Goal: Task Accomplishment & Management: Use online tool/utility

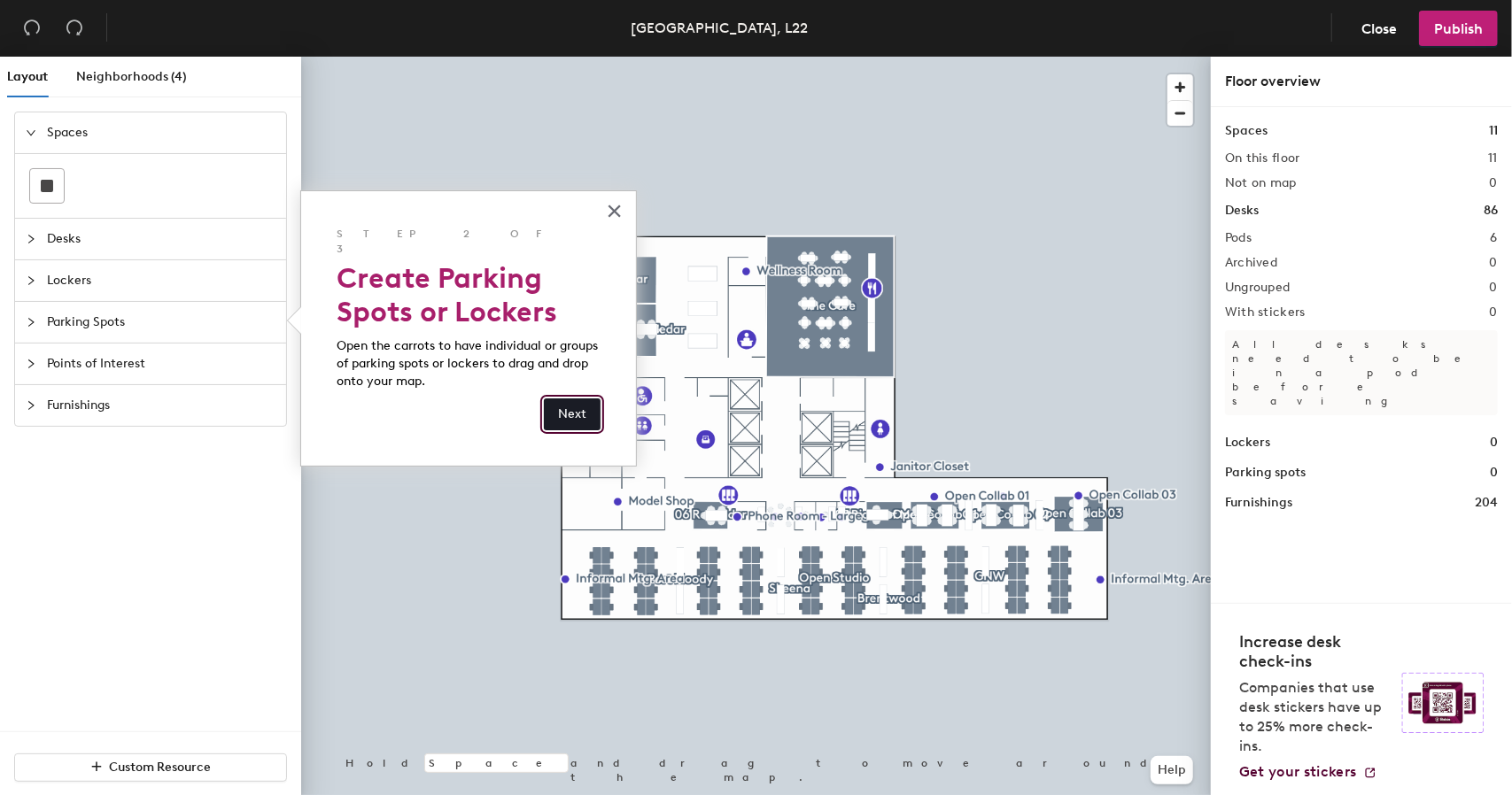
click at [580, 399] on button "Next" at bounding box center [572, 415] width 57 height 32
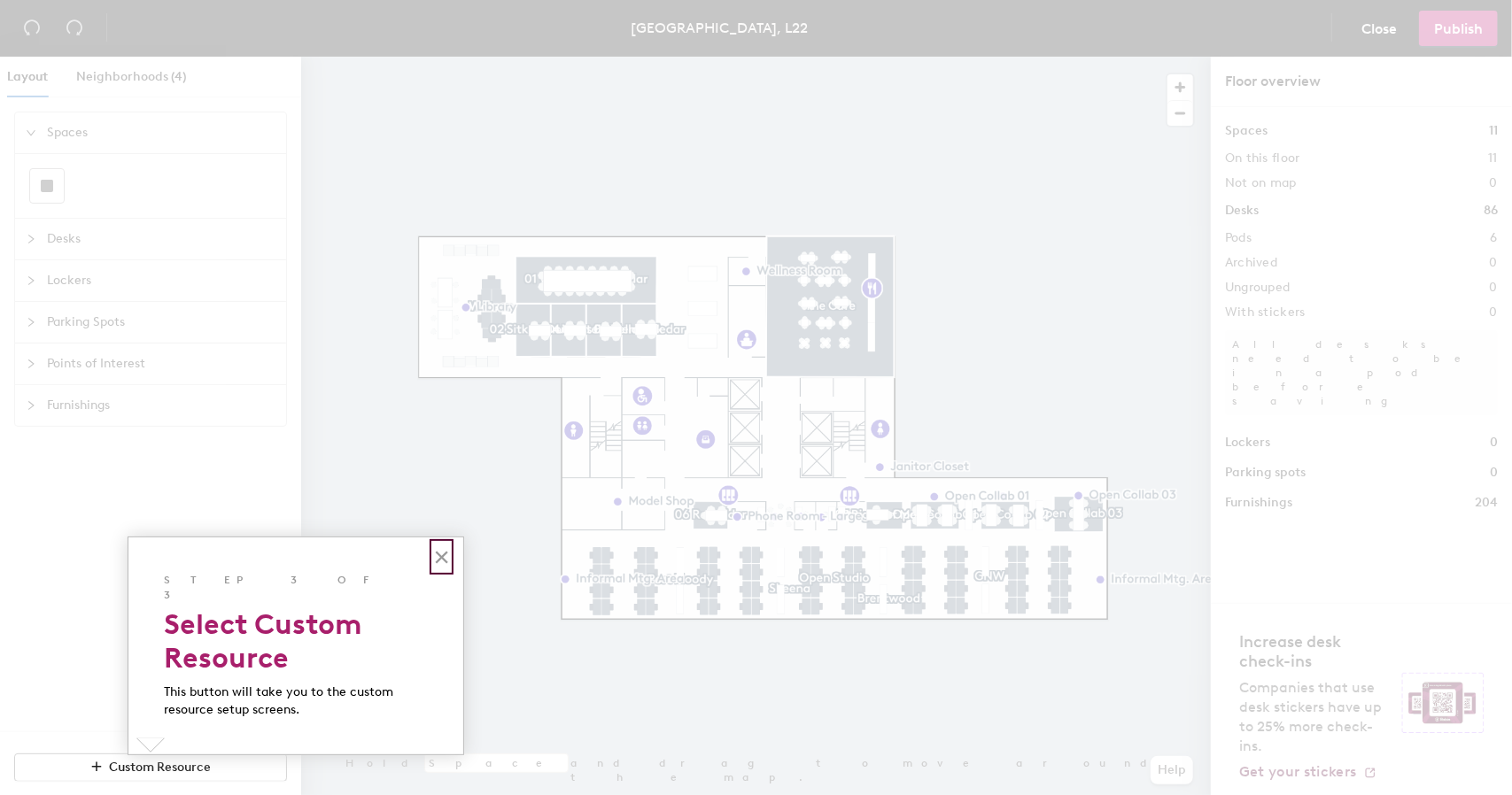
click at [445, 563] on button "×" at bounding box center [442, 557] width 17 height 28
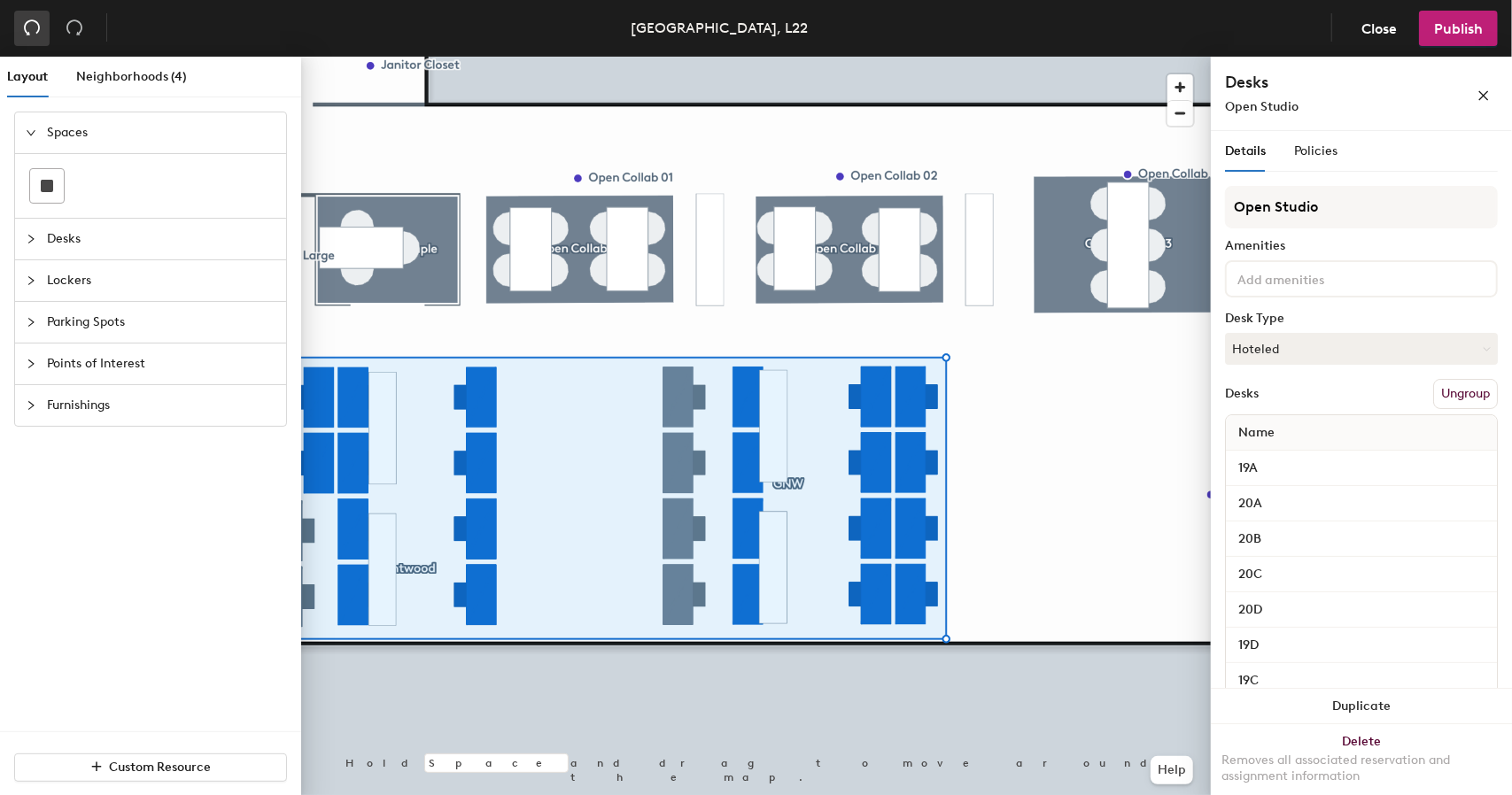
click at [37, 35] on icon "undo" at bounding box center [32, 27] width 18 height 18
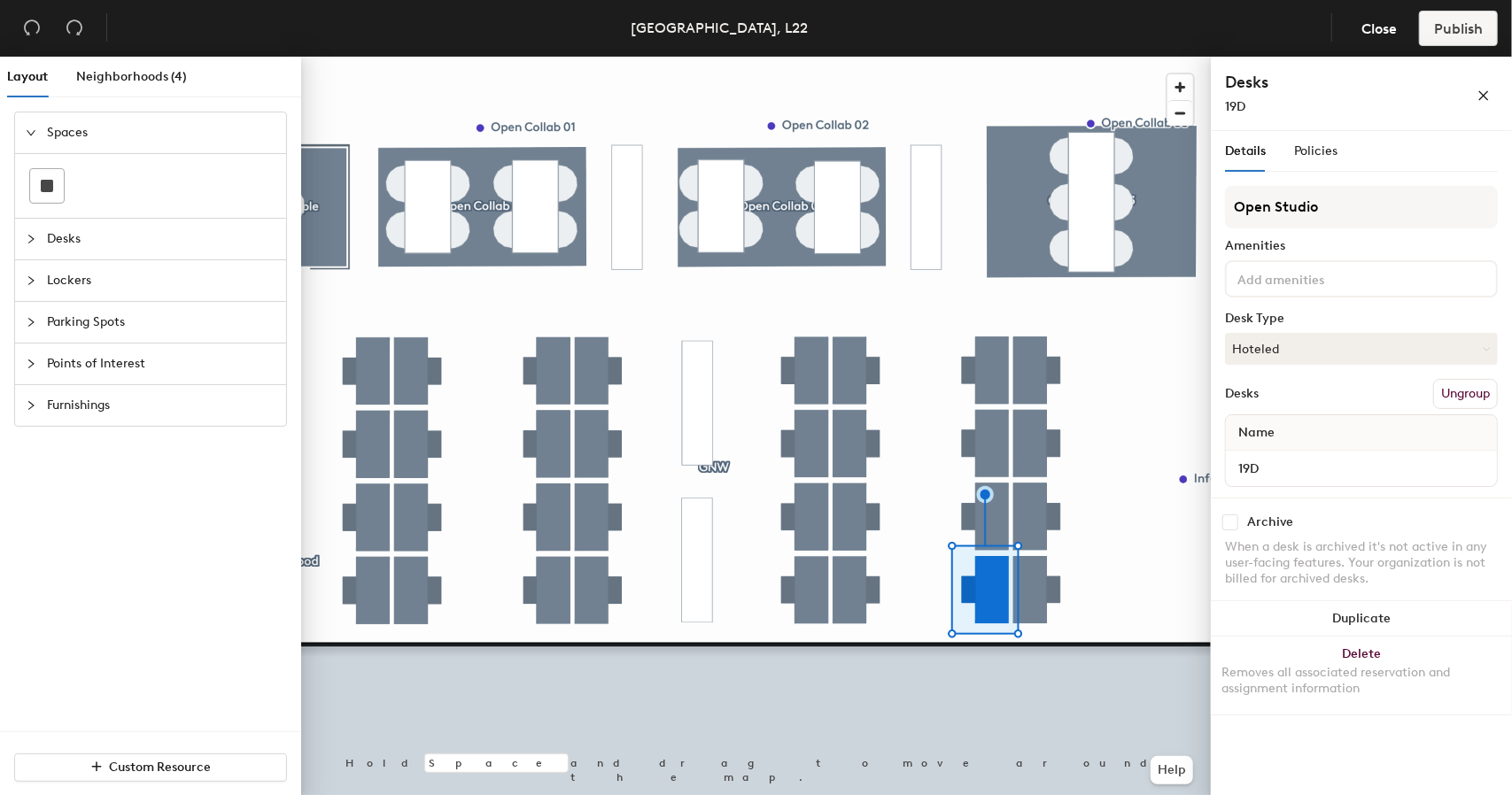
click at [1461, 387] on button "Ungroup" at bounding box center [1464, 394] width 65 height 30
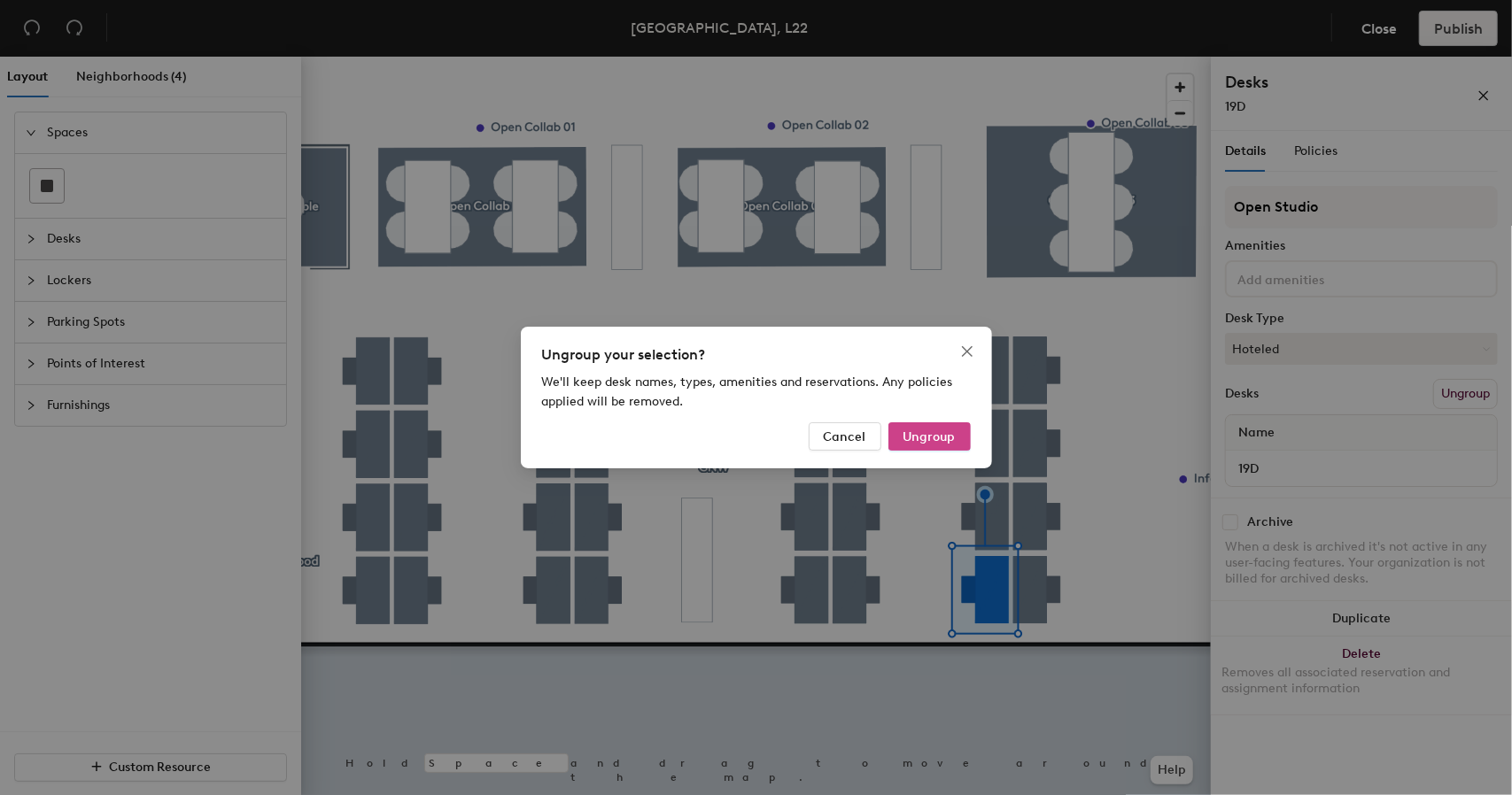
click at [944, 438] on span "Ungroup" at bounding box center [930, 437] width 52 height 15
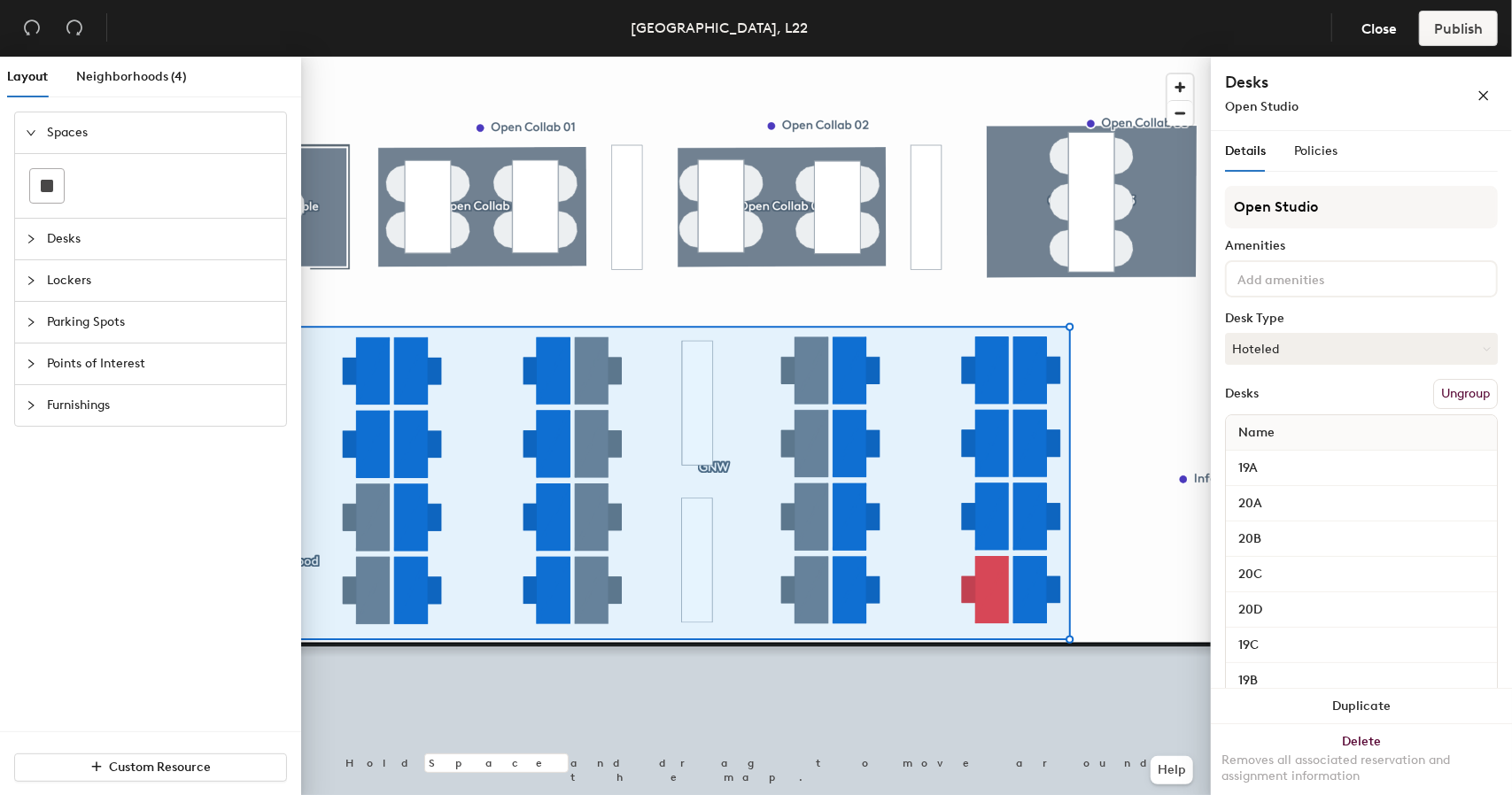
click at [1015, 57] on div at bounding box center [756, 57] width 909 height 0
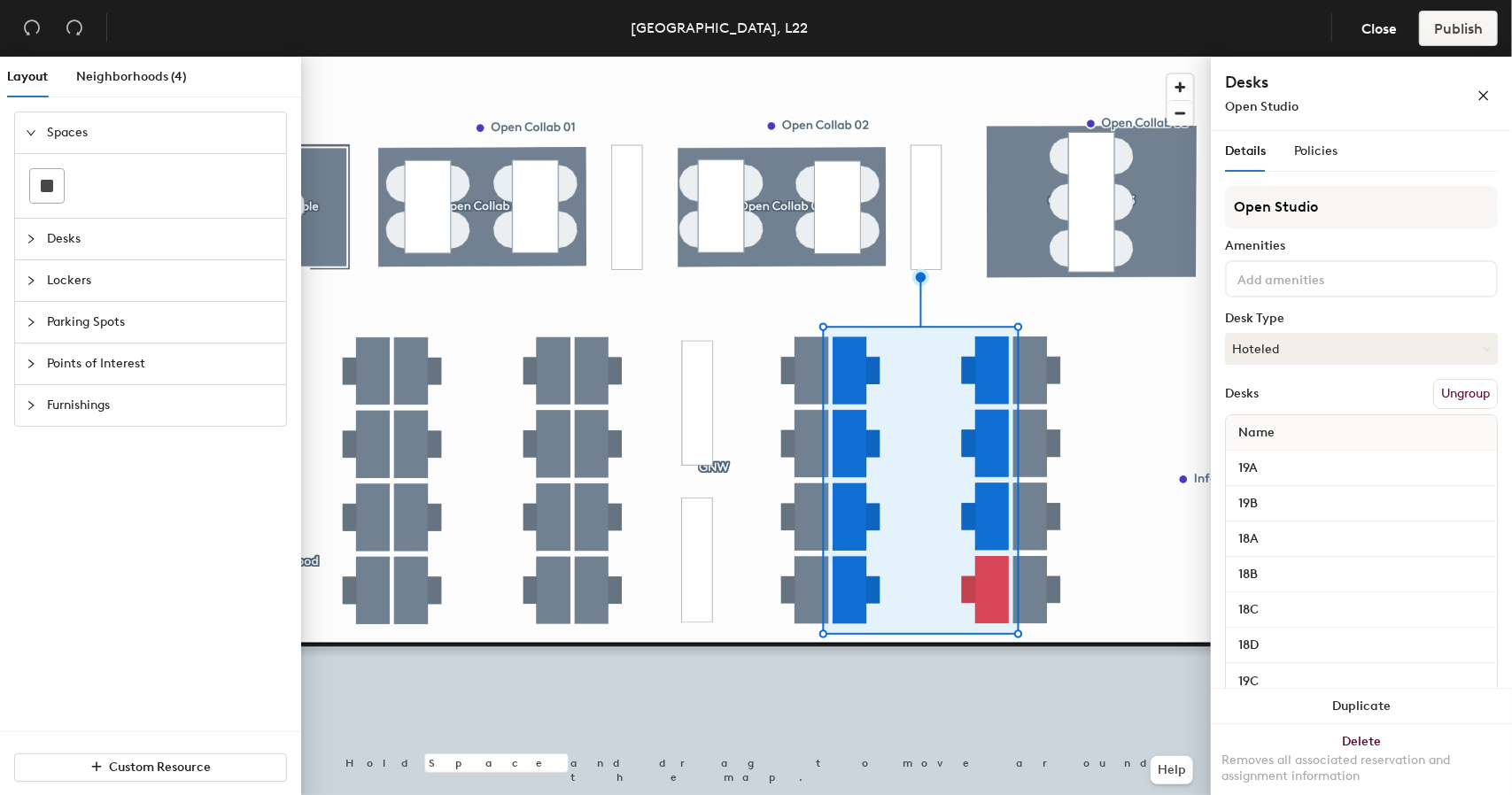
click at [1437, 396] on button "Ungroup" at bounding box center [1464, 394] width 65 height 30
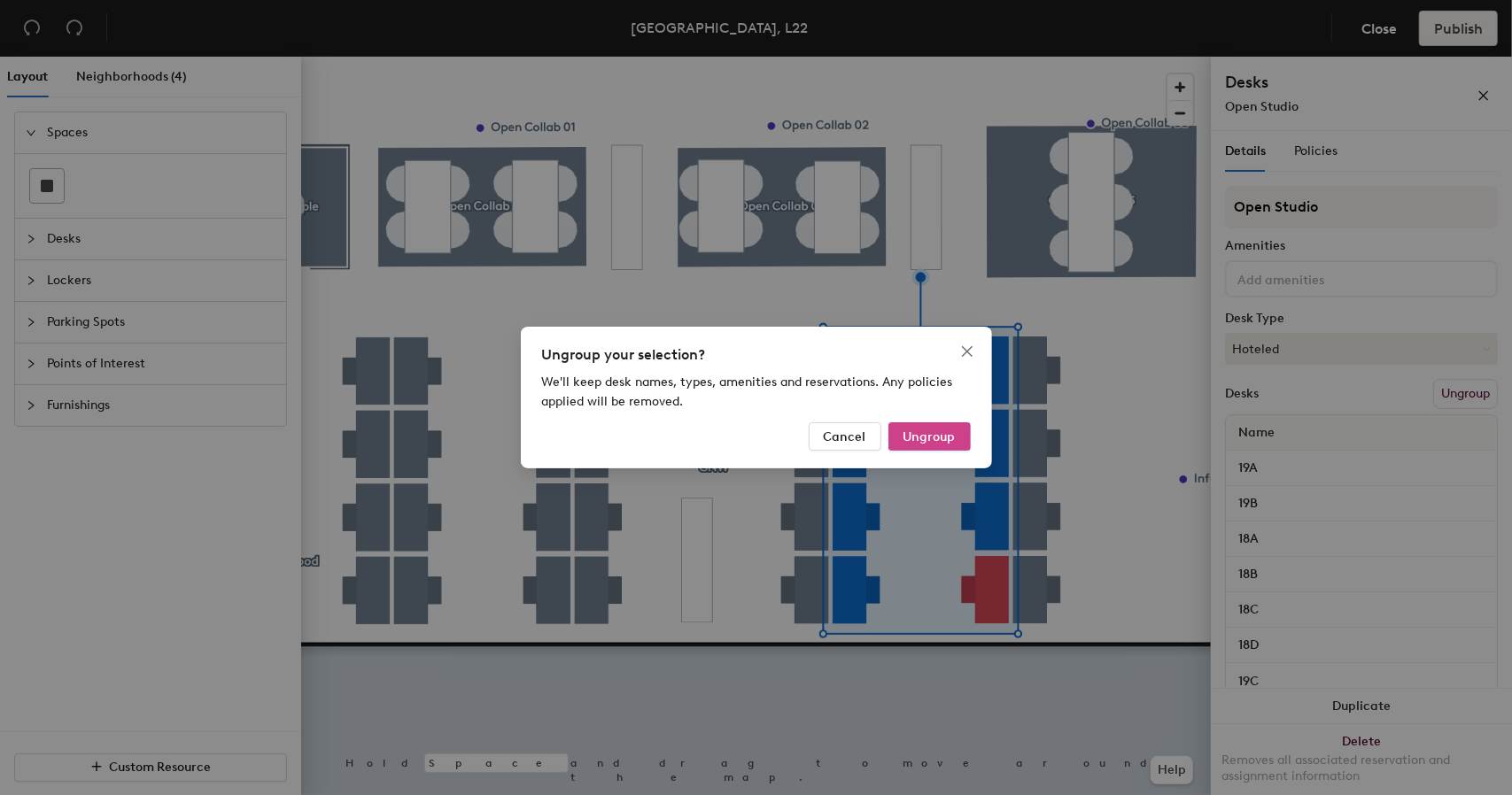
click at [947, 439] on span "Ungroup" at bounding box center [930, 437] width 52 height 15
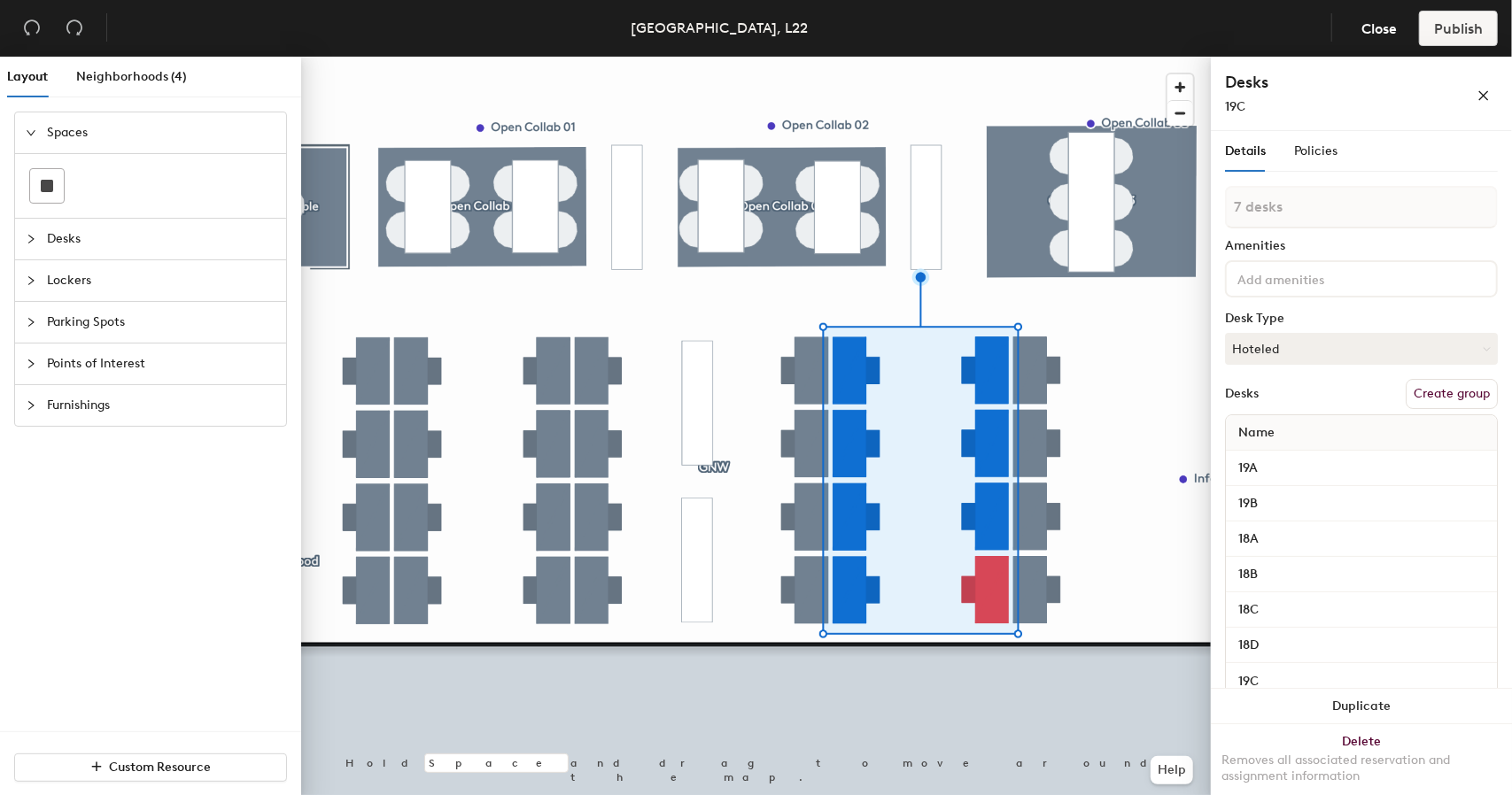
type input "8 desks"
click at [1430, 390] on button "Create group" at bounding box center [1451, 394] width 92 height 30
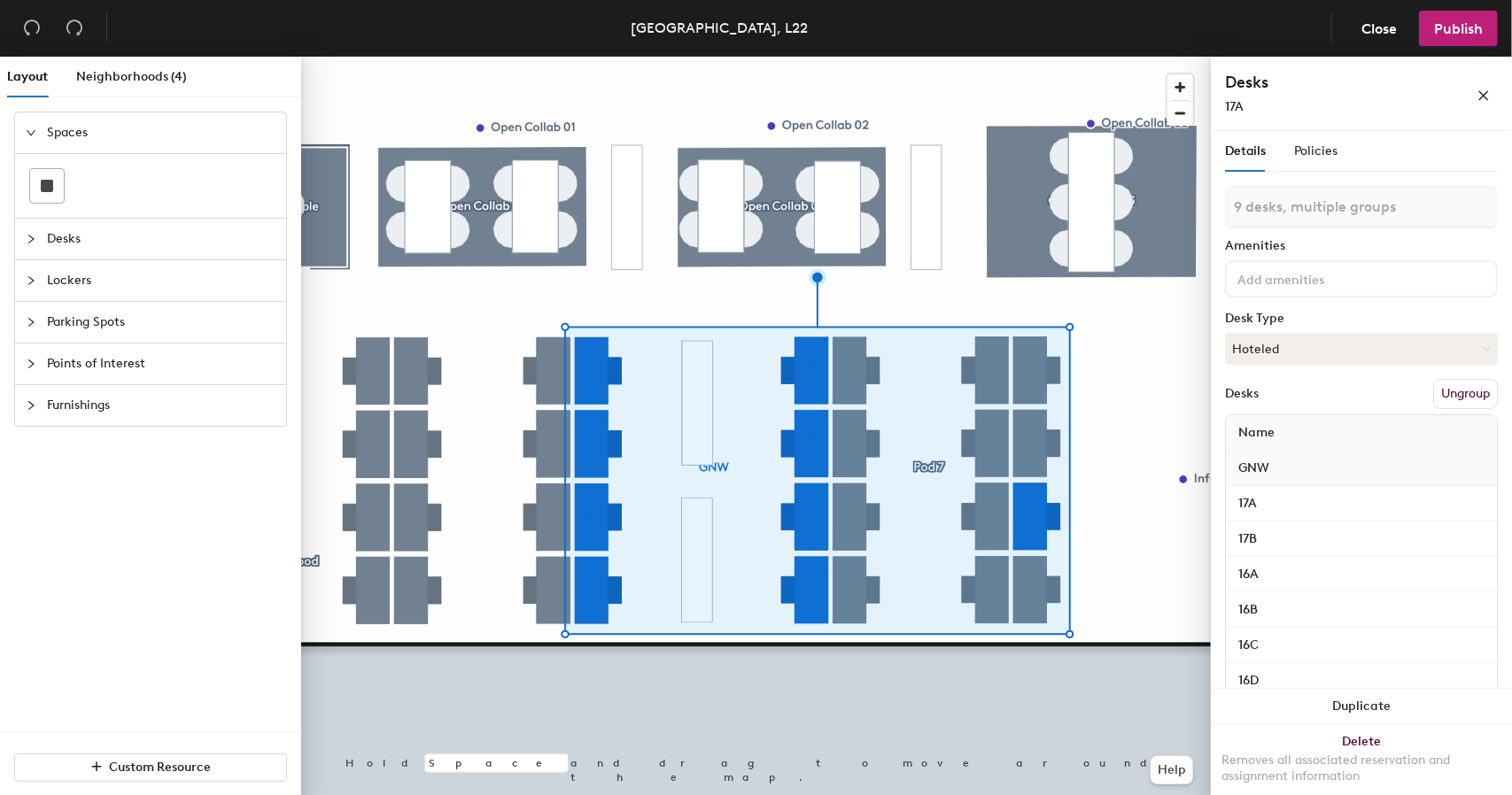
click at [1062, 57] on div at bounding box center [756, 57] width 909 height 0
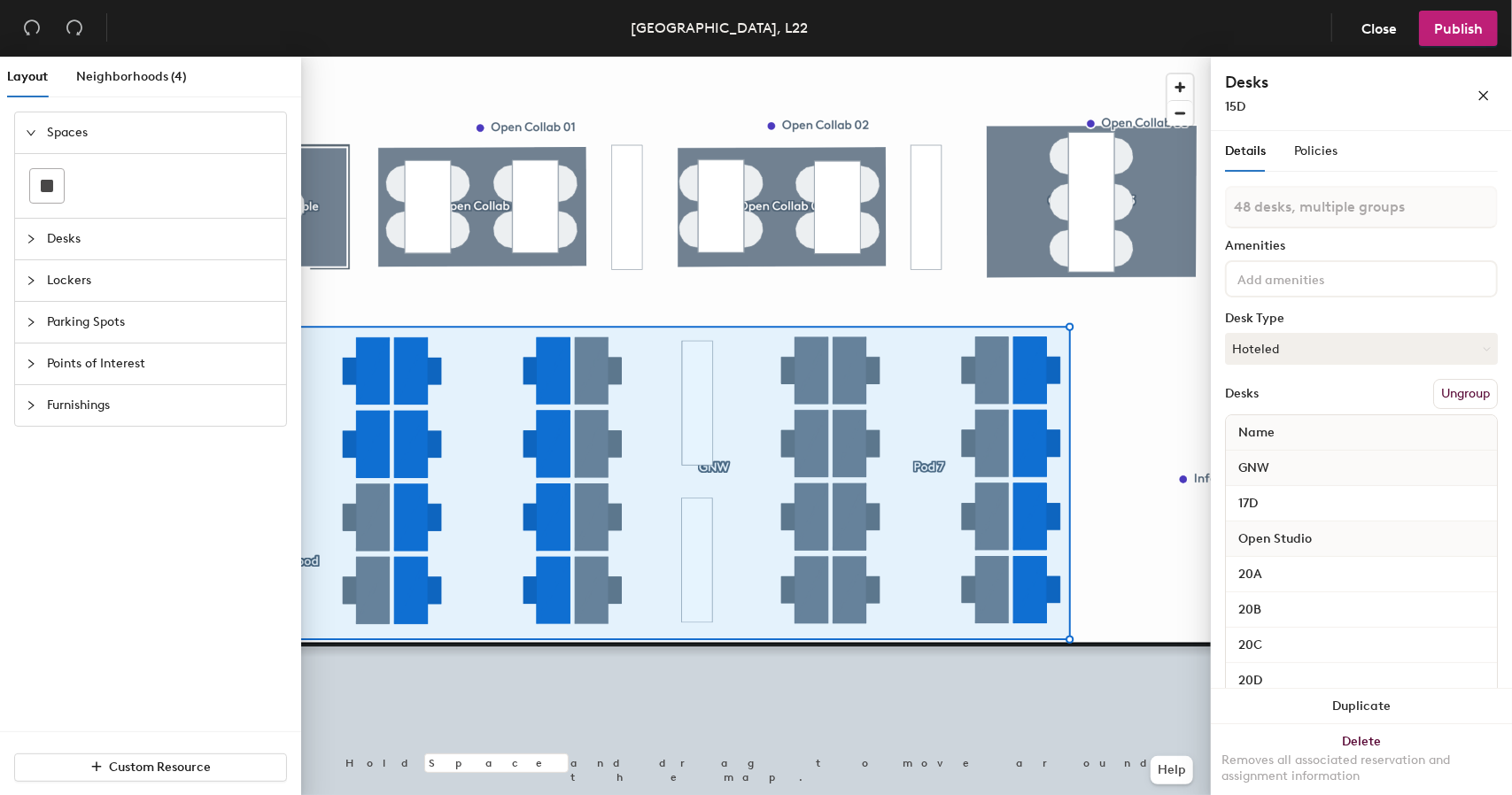
click at [818, 57] on div at bounding box center [756, 57] width 909 height 0
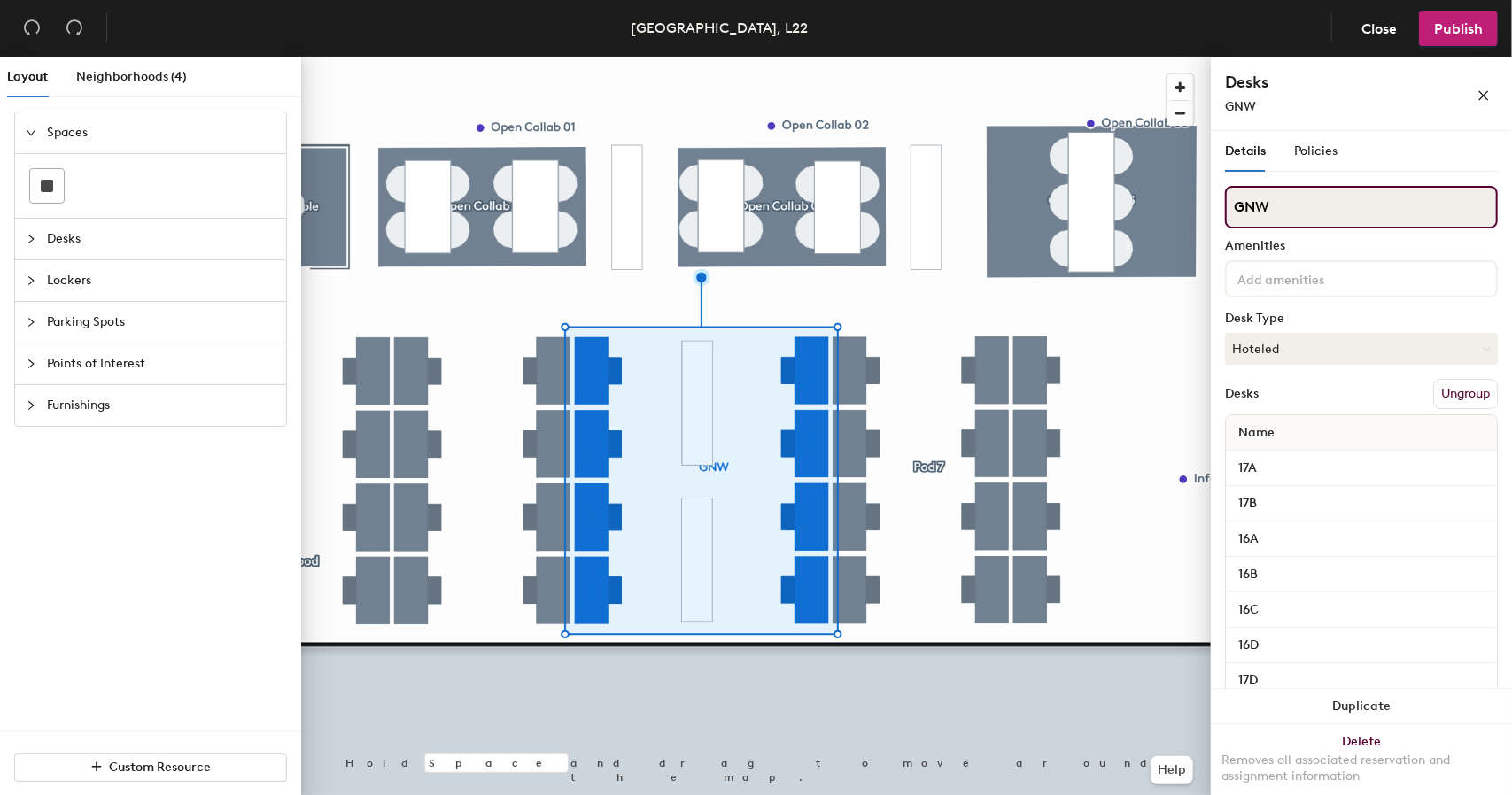
click at [1167, 201] on div "Layout Neighborhoods (4) Spaces Desks Lockers Parking Spots Points of Interest …" at bounding box center [756, 430] width 1512 height 745
type input "Pod x"
click at [1316, 213] on input "Pod x" at bounding box center [1360, 207] width 272 height 42
type input "Pod 6"
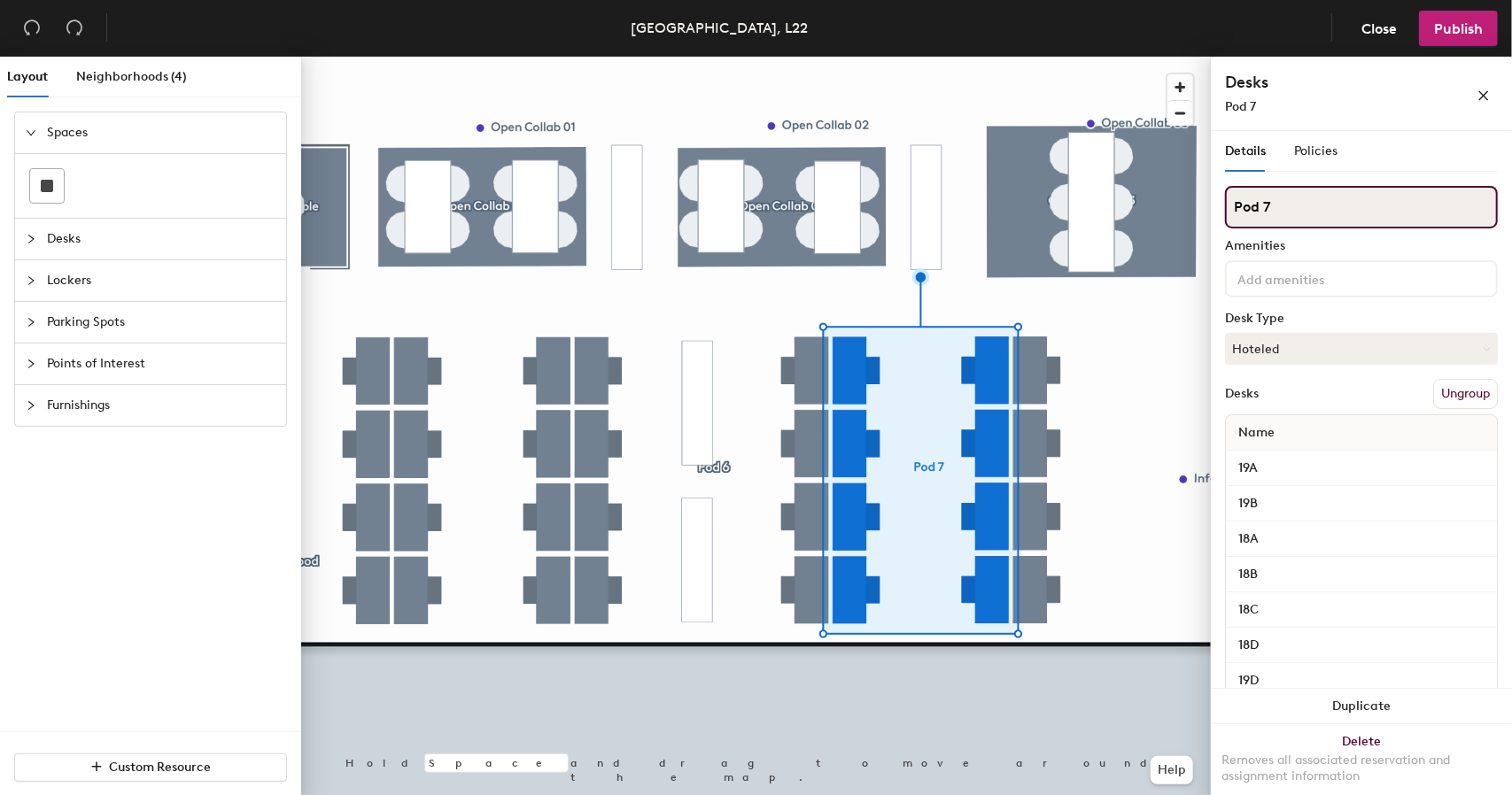
click at [1149, 219] on div "Layout Neighborhoods (4) Spaces Desks Lockers Parking Spots Points of Interest …" at bounding box center [756, 430] width 1512 height 745
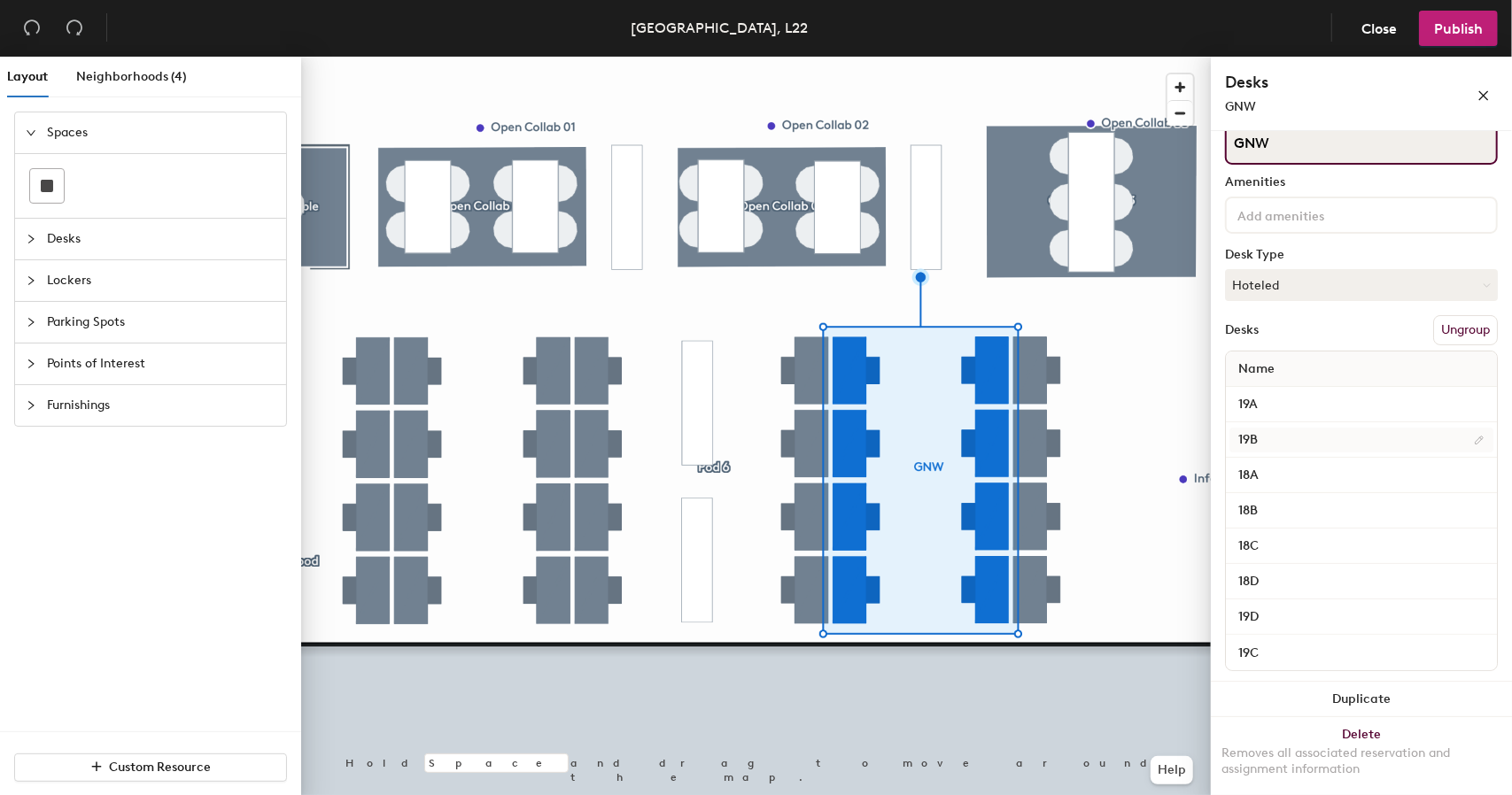
scroll to position [69, 0]
type input "GNW"
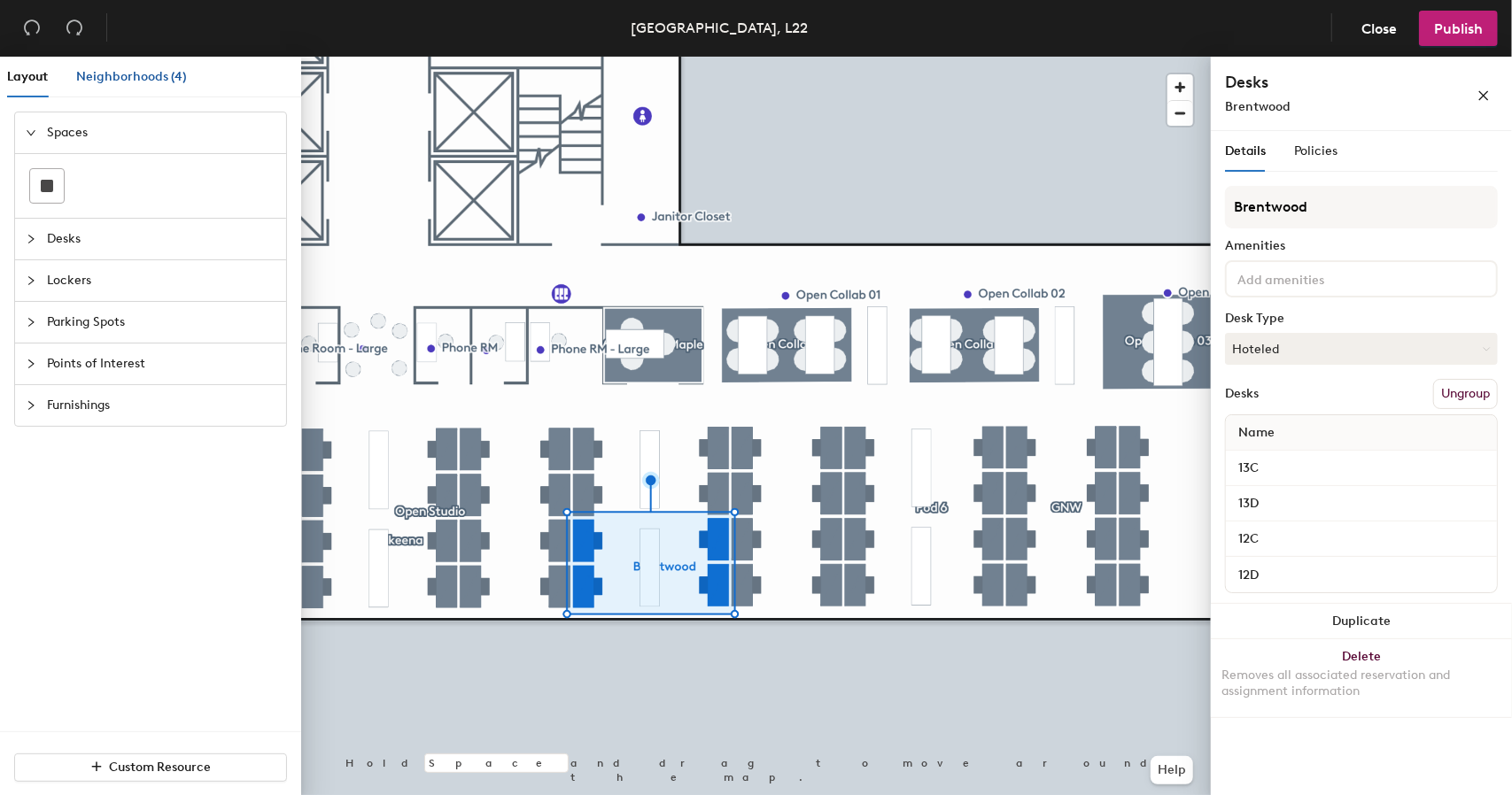
click at [139, 77] on span "Neighborhoods (4)" at bounding box center [131, 77] width 110 height 15
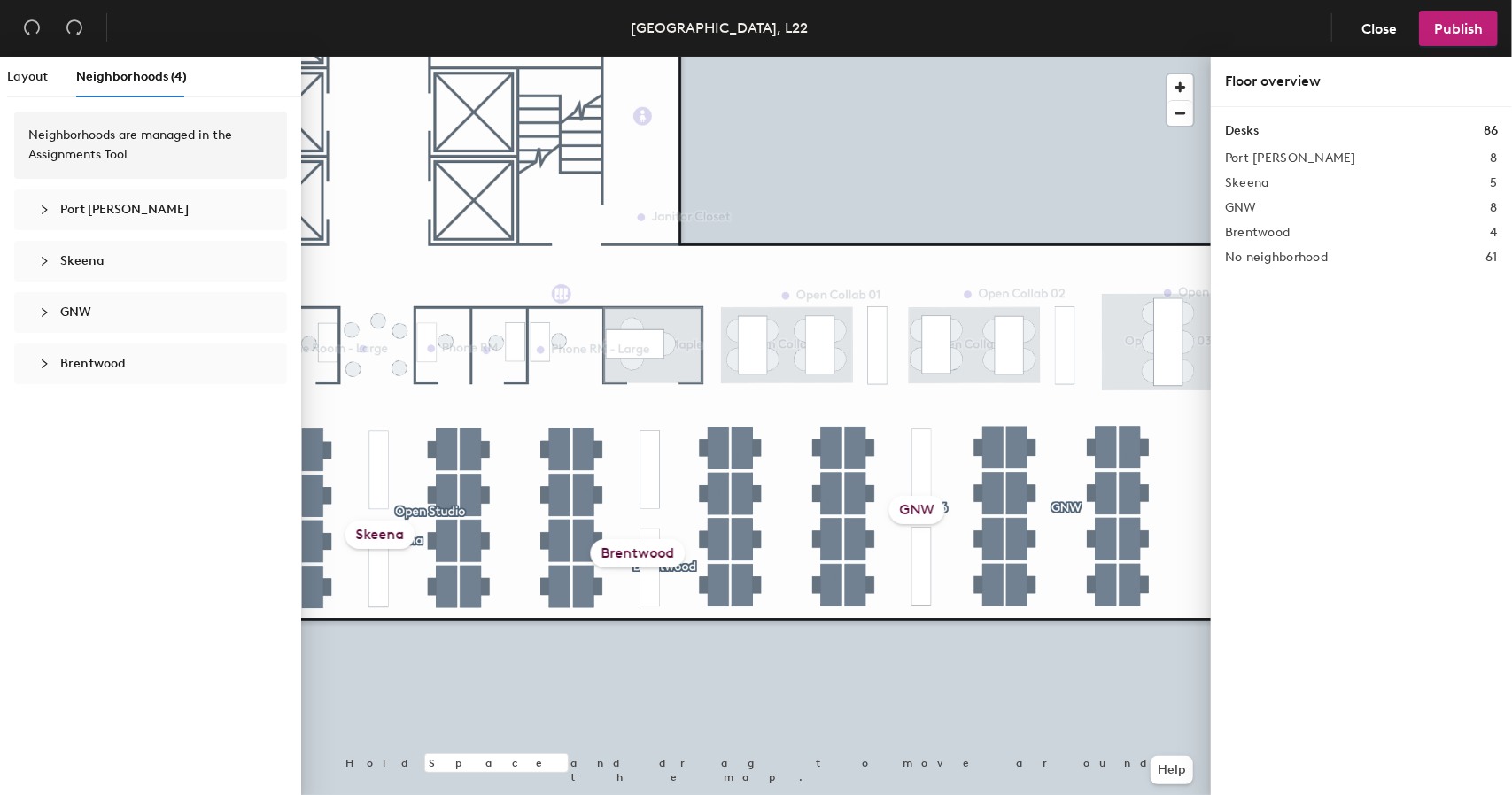
click at [41, 214] on icon "collapsed" at bounding box center [44, 209] width 10 height 10
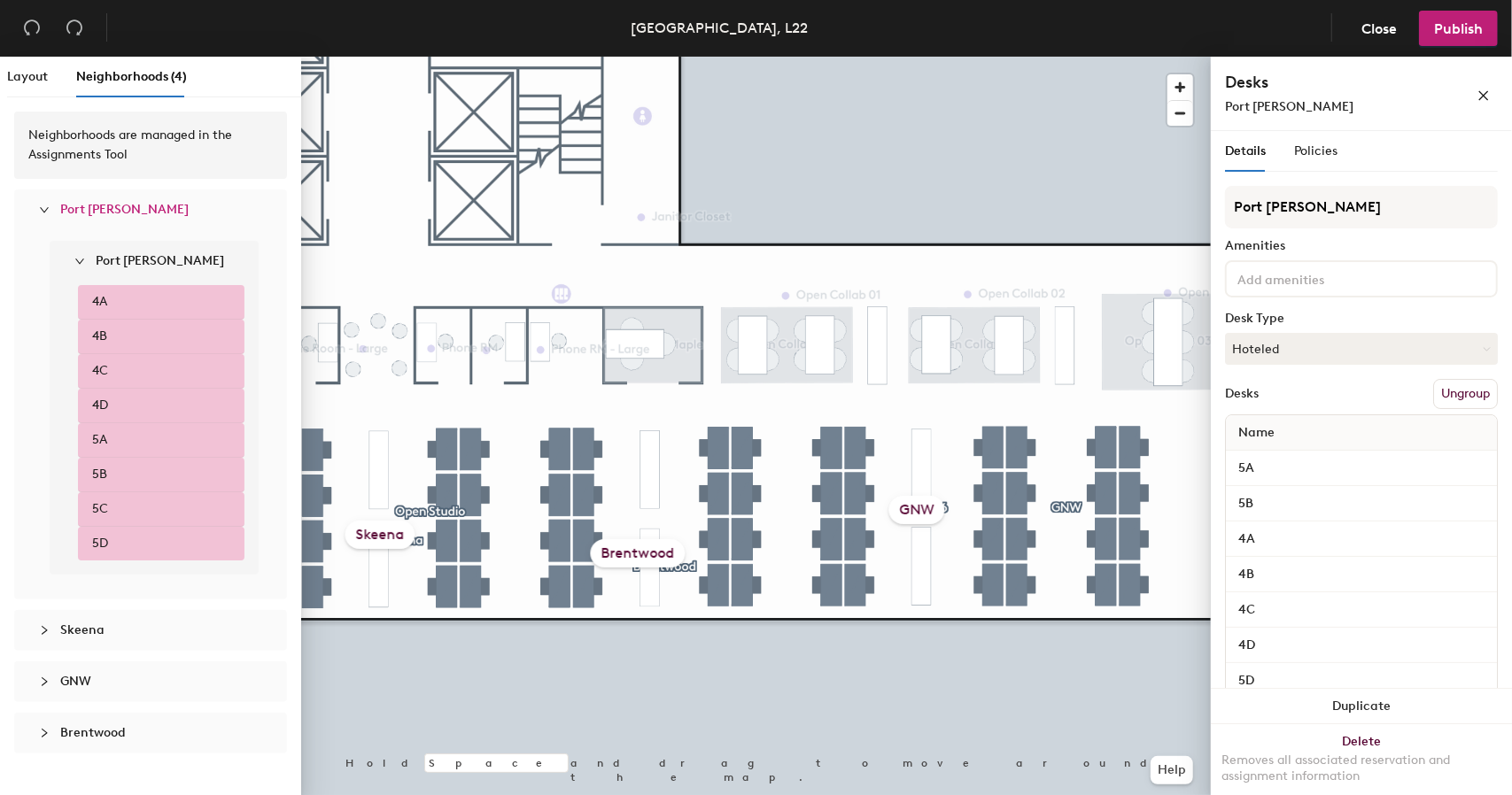
click at [44, 210] on icon "expanded" at bounding box center [44, 209] width 10 height 10
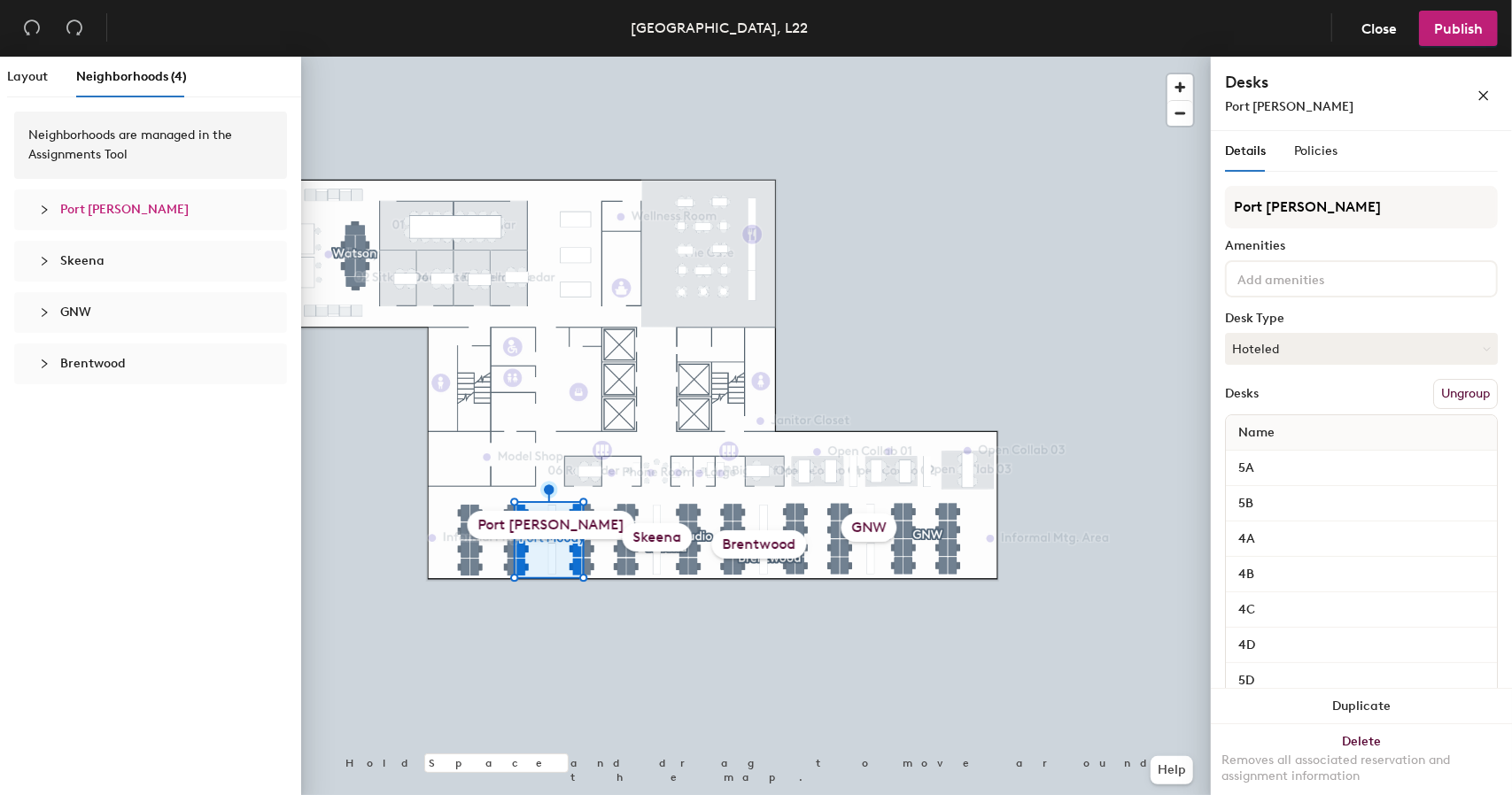
click at [639, 536] on div "Skeena" at bounding box center [657, 537] width 70 height 28
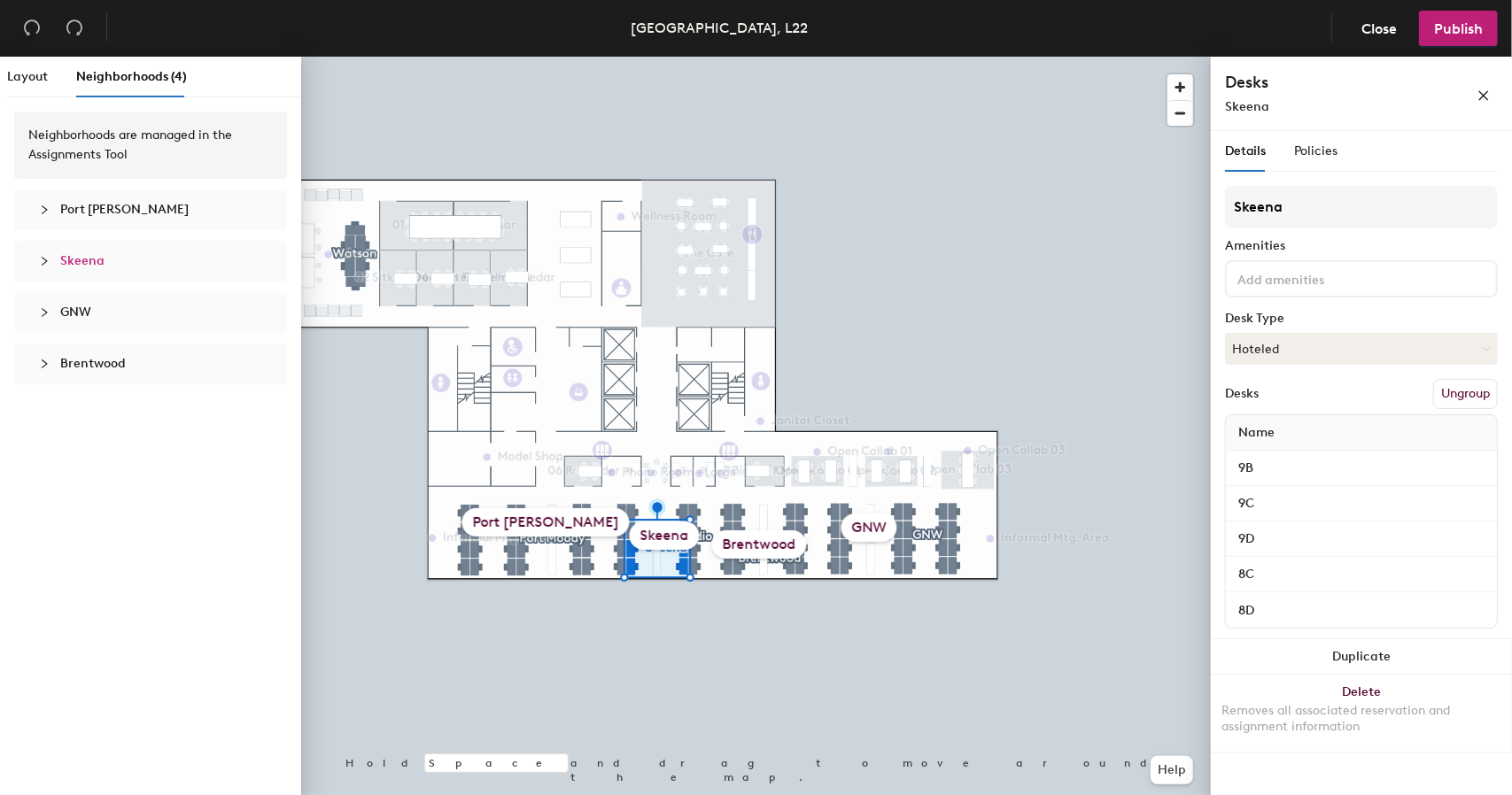
click at [762, 544] on div "Brentwood" at bounding box center [758, 545] width 95 height 28
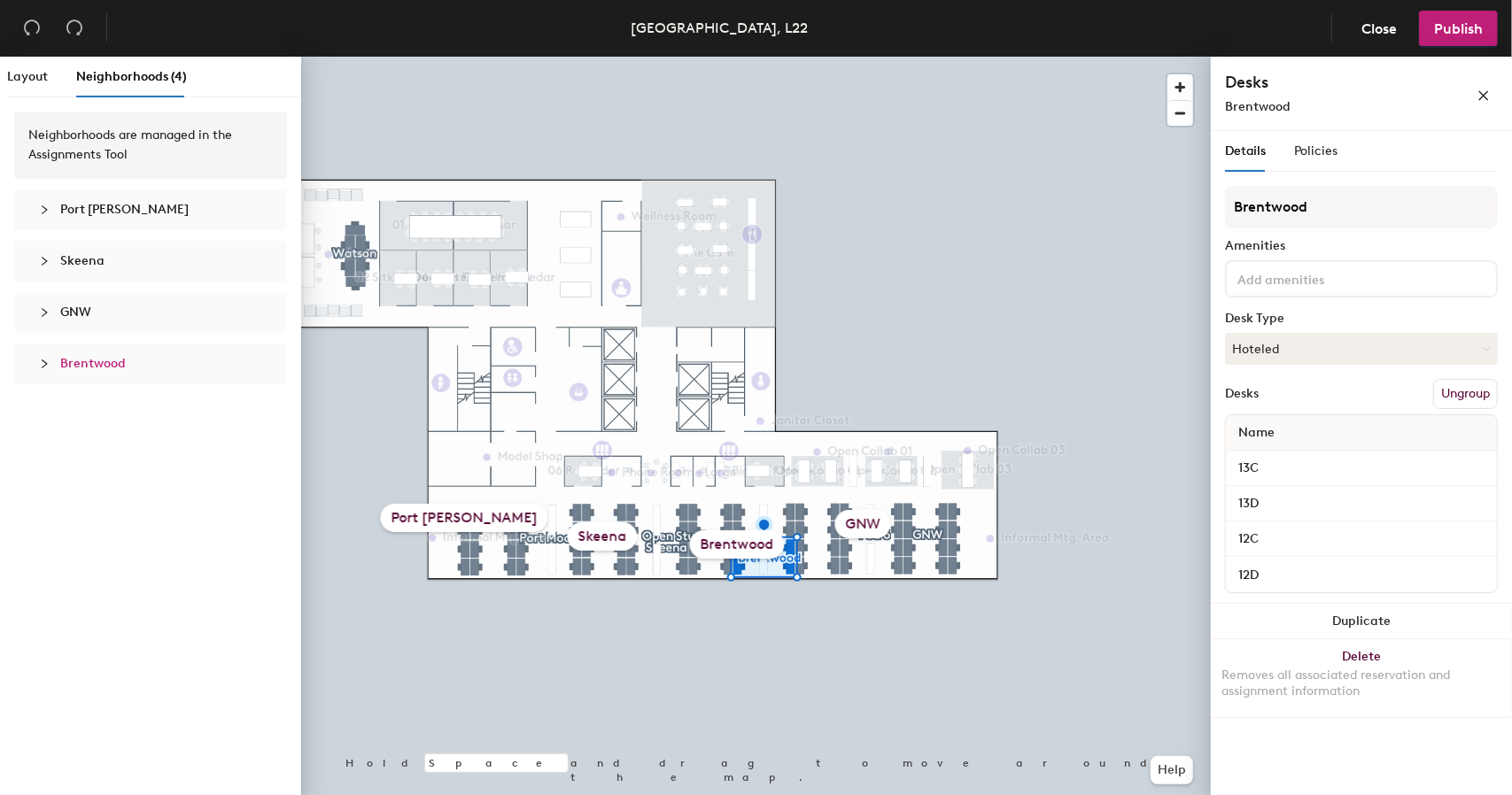
click at [850, 532] on div "GNW" at bounding box center [863, 524] width 56 height 28
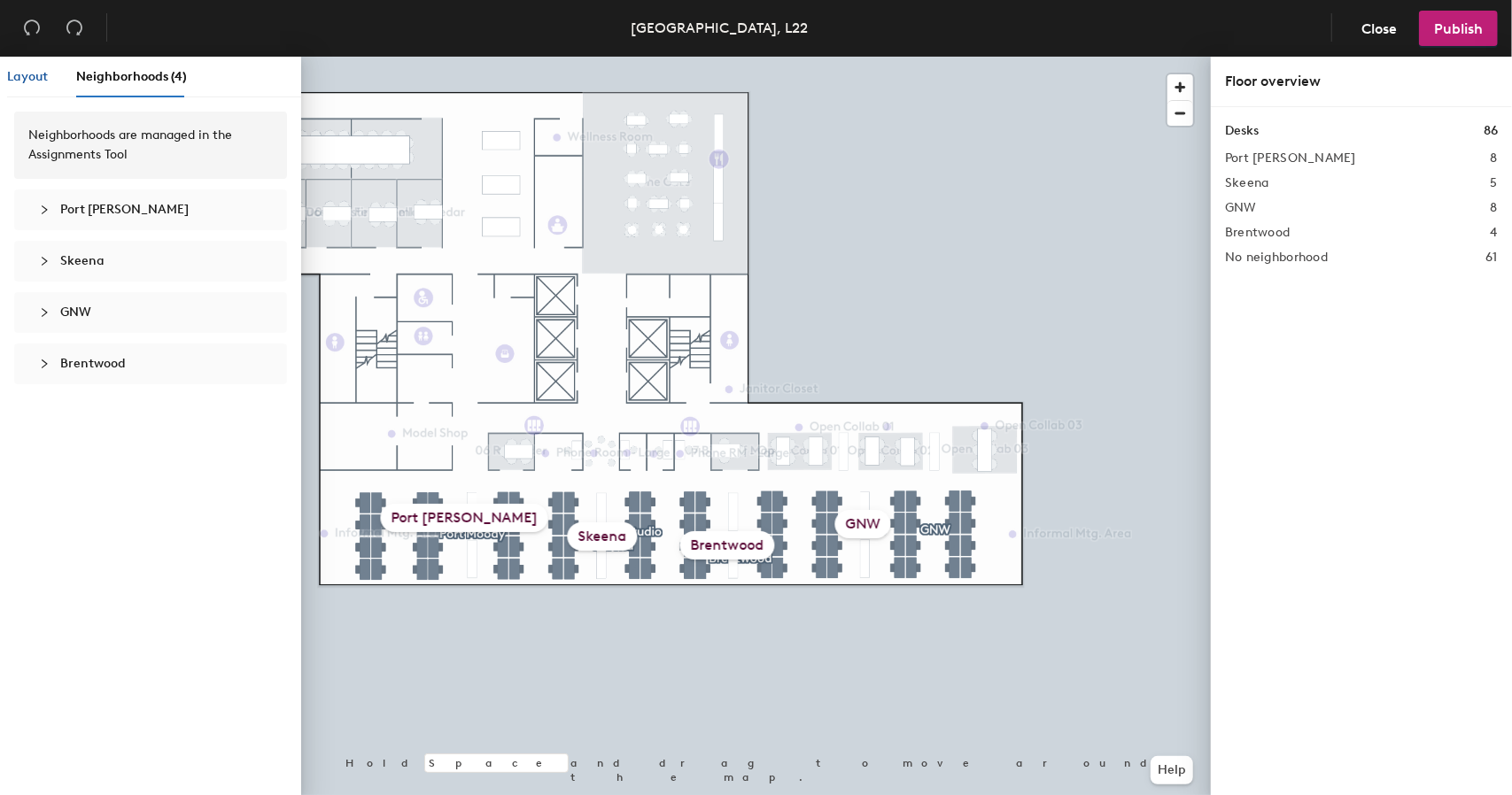
click at [27, 80] on span "Layout" at bounding box center [28, 77] width 41 height 15
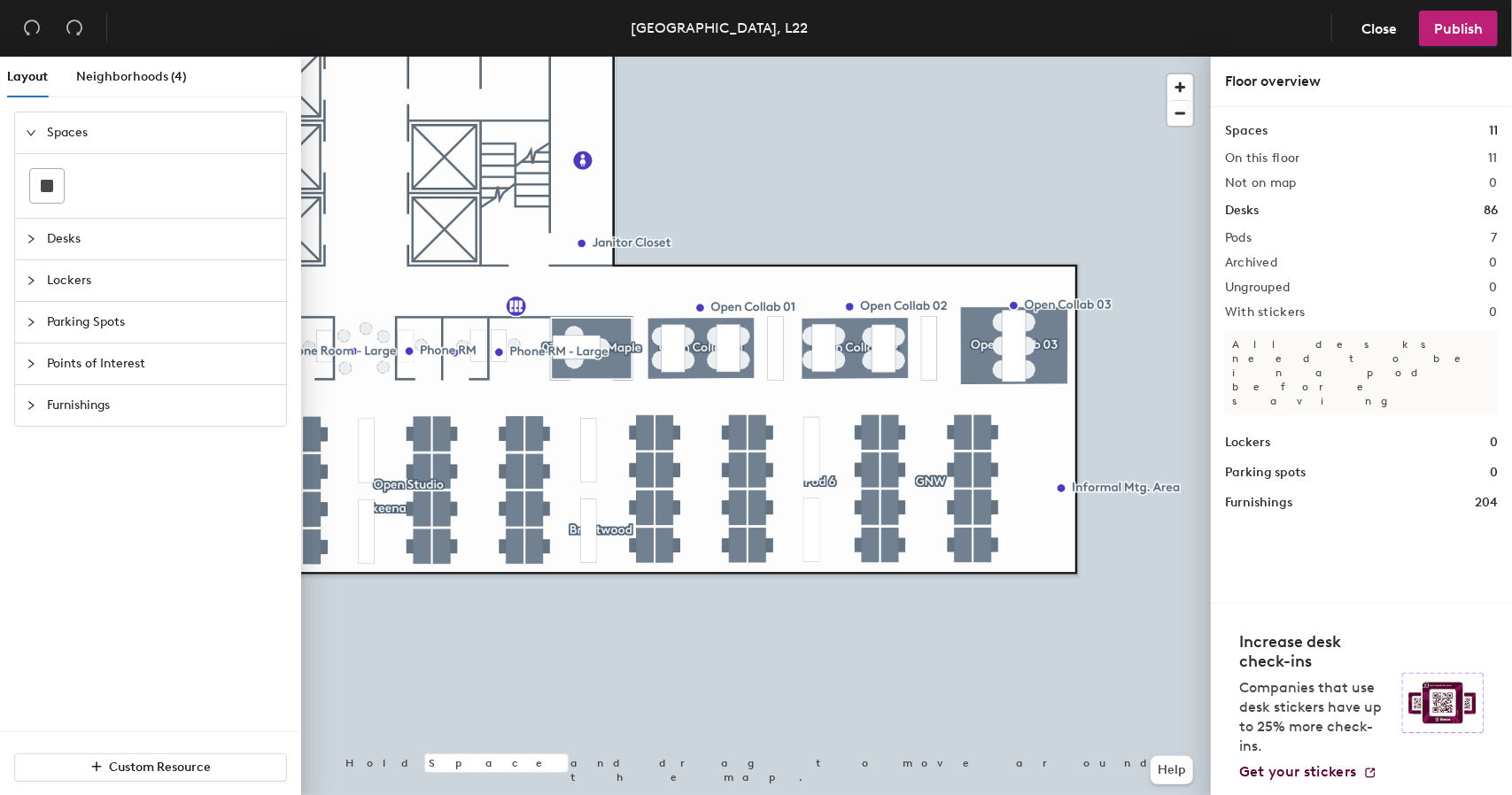
click at [641, 57] on div at bounding box center [756, 57] width 909 height 0
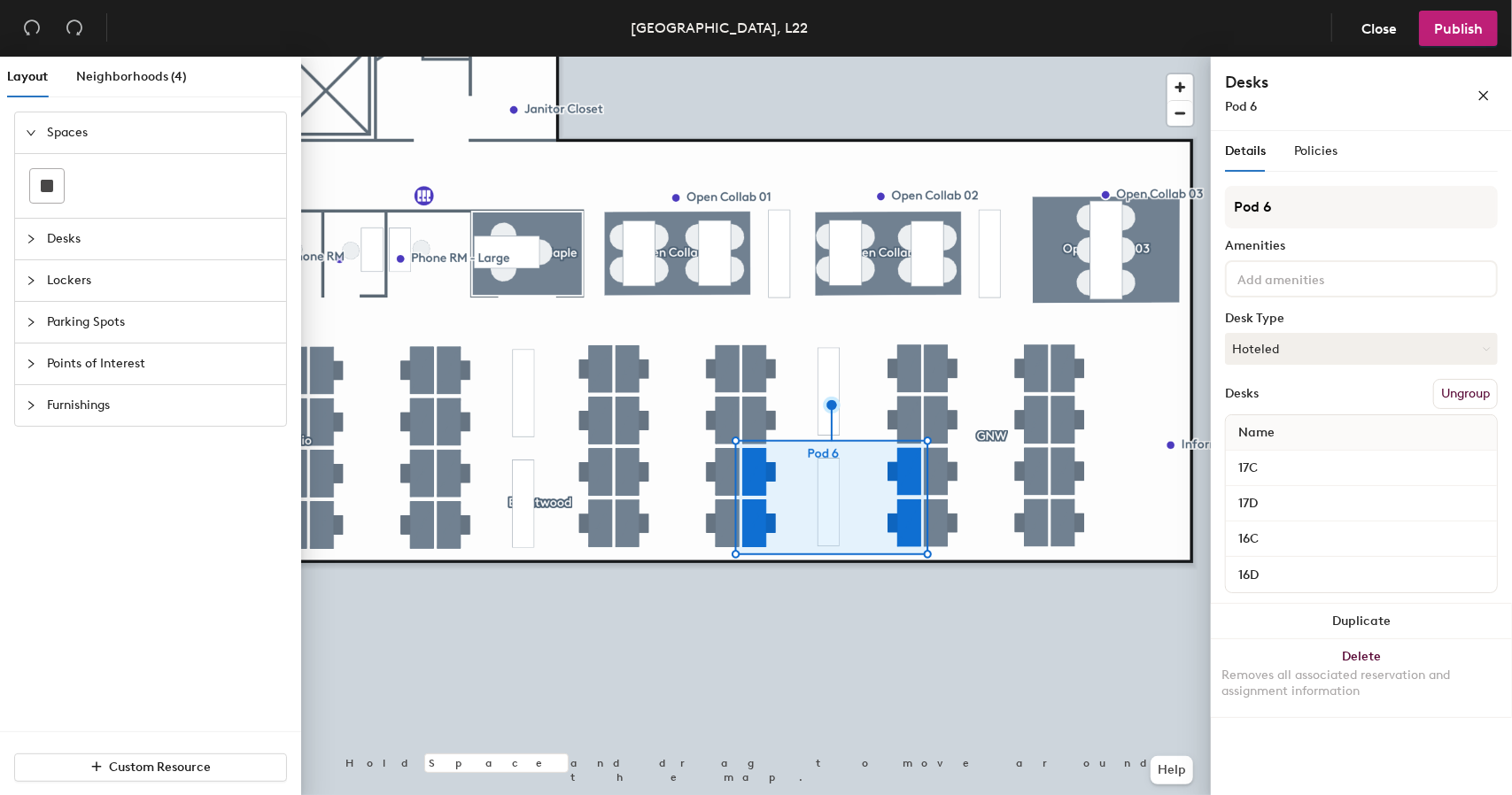
click at [1448, 392] on button "Ungroup" at bounding box center [1464, 394] width 65 height 30
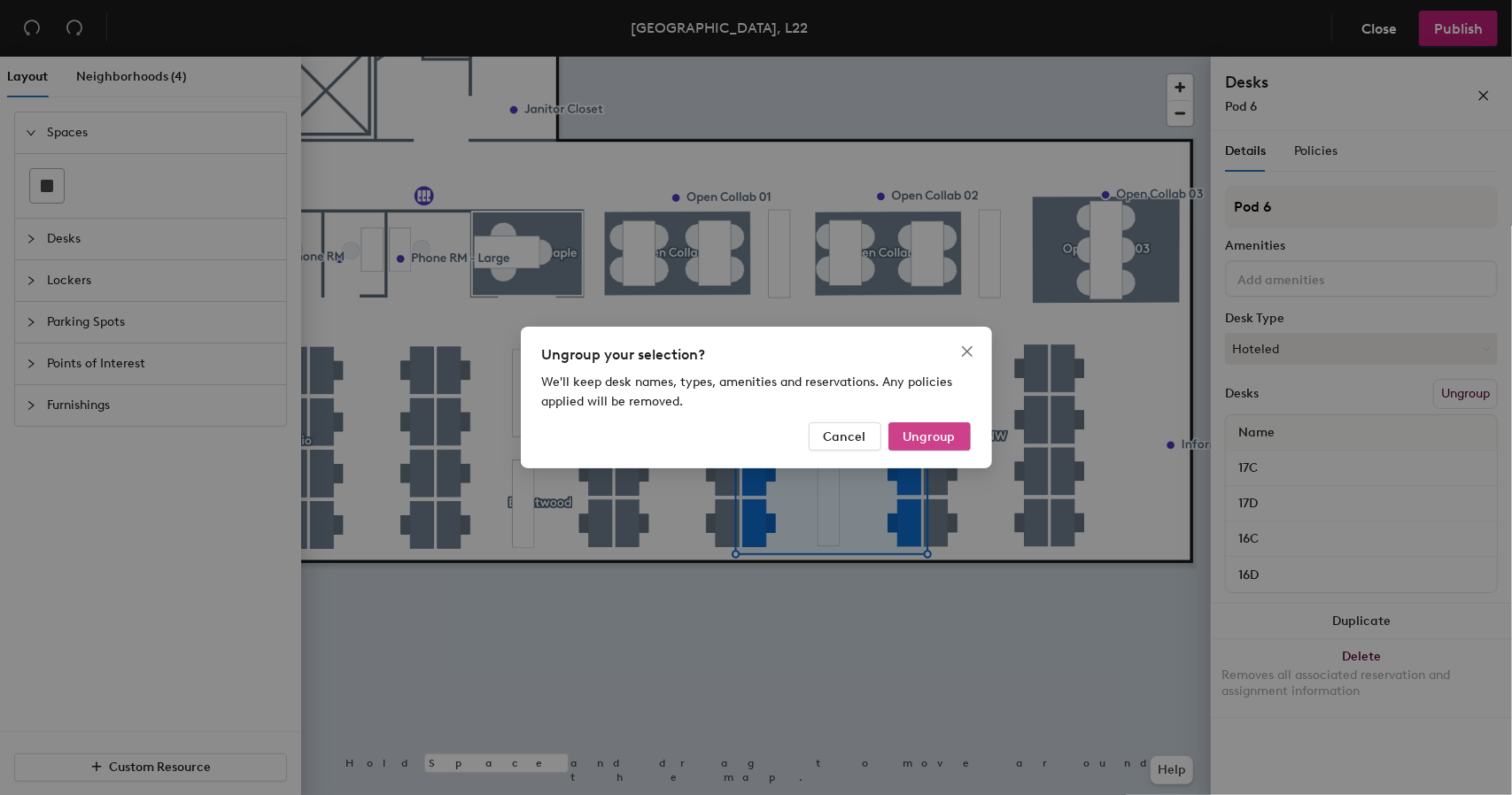
click at [947, 444] on span "Ungroup" at bounding box center [930, 437] width 52 height 15
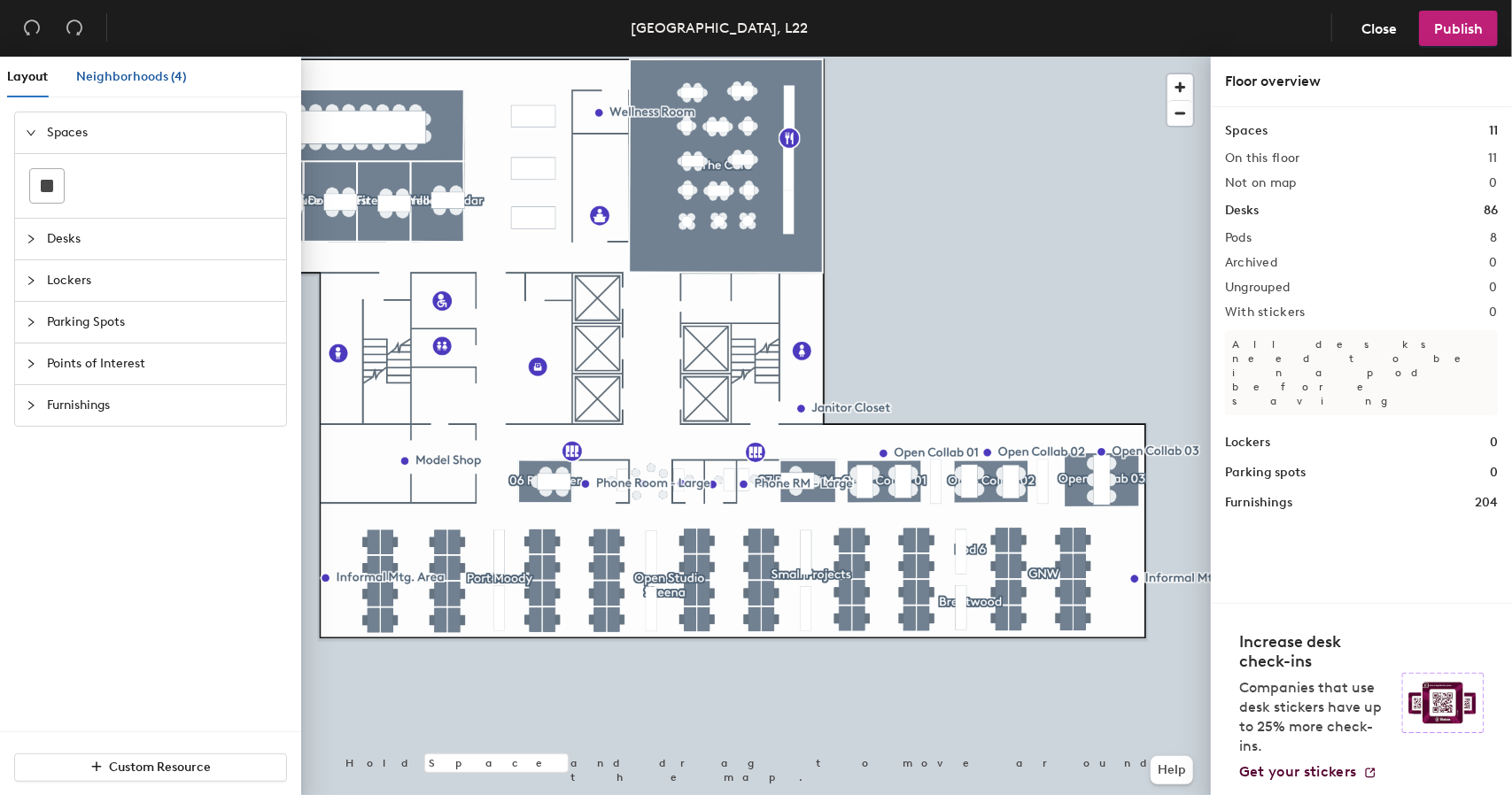
click at [129, 79] on span "Neighborhoods (4)" at bounding box center [131, 77] width 110 height 15
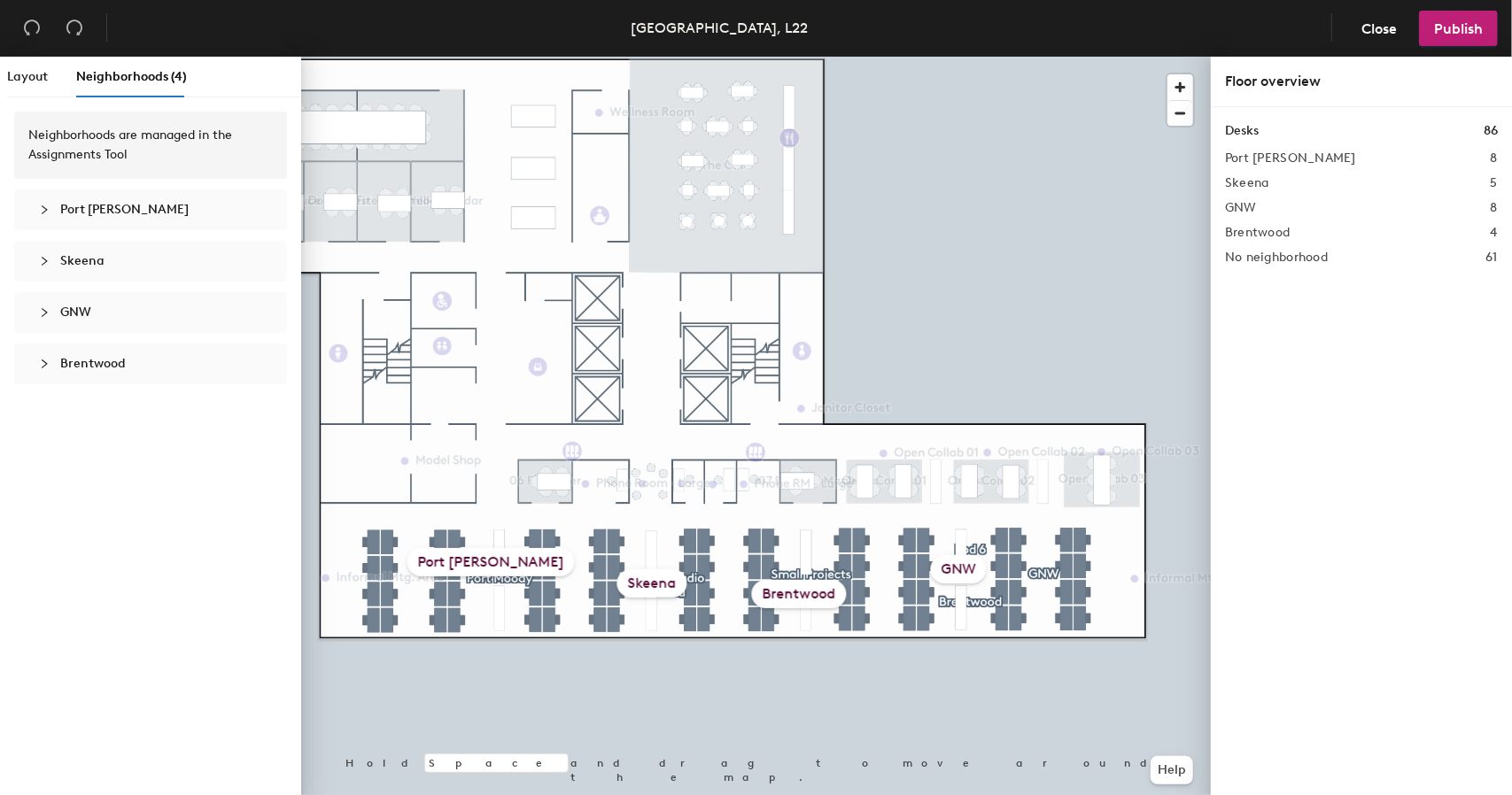
click at [100, 214] on span "Port [PERSON_NAME]" at bounding box center [124, 210] width 128 height 15
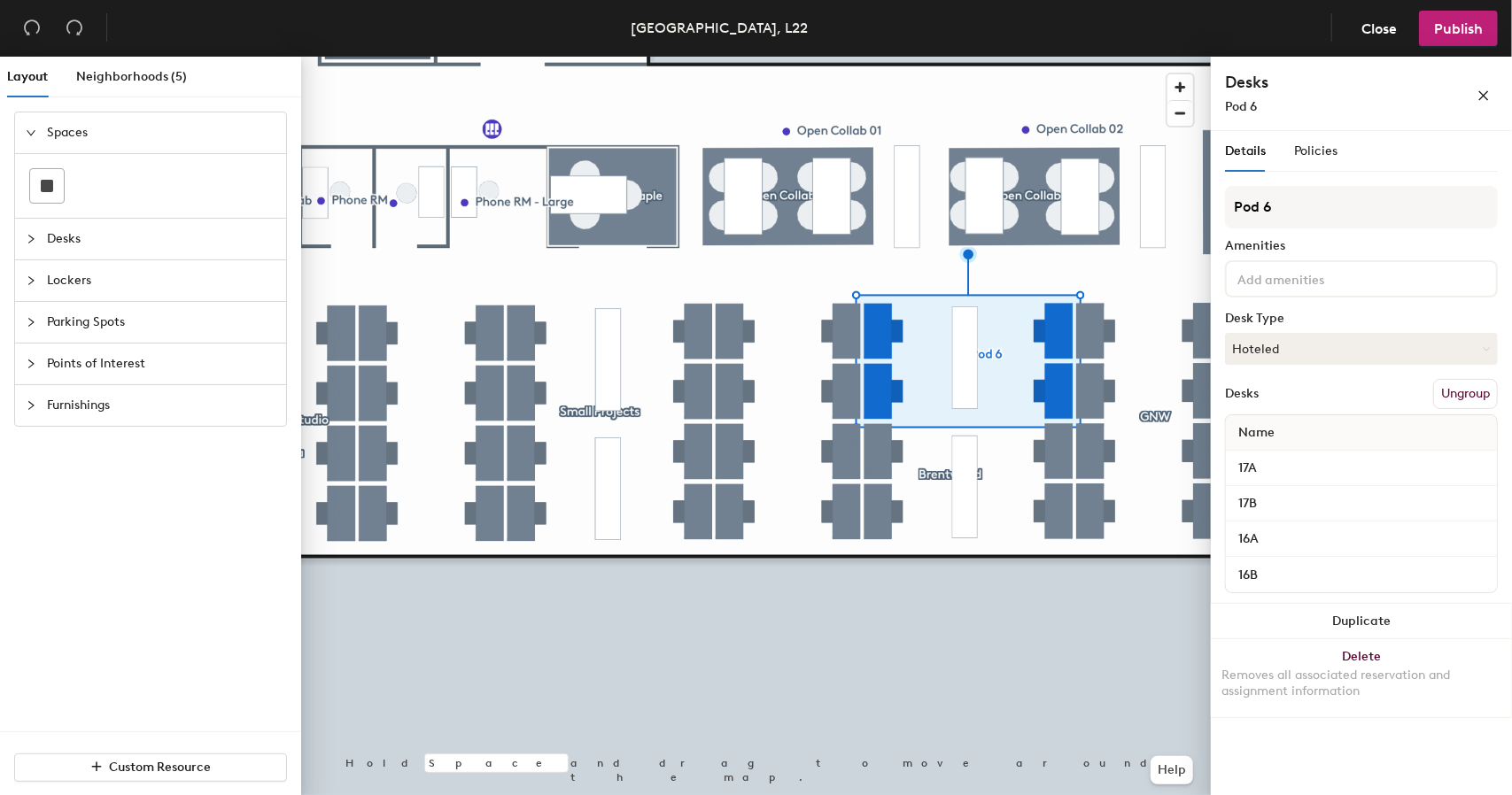
click at [1475, 387] on button "Ungroup" at bounding box center [1464, 394] width 65 height 30
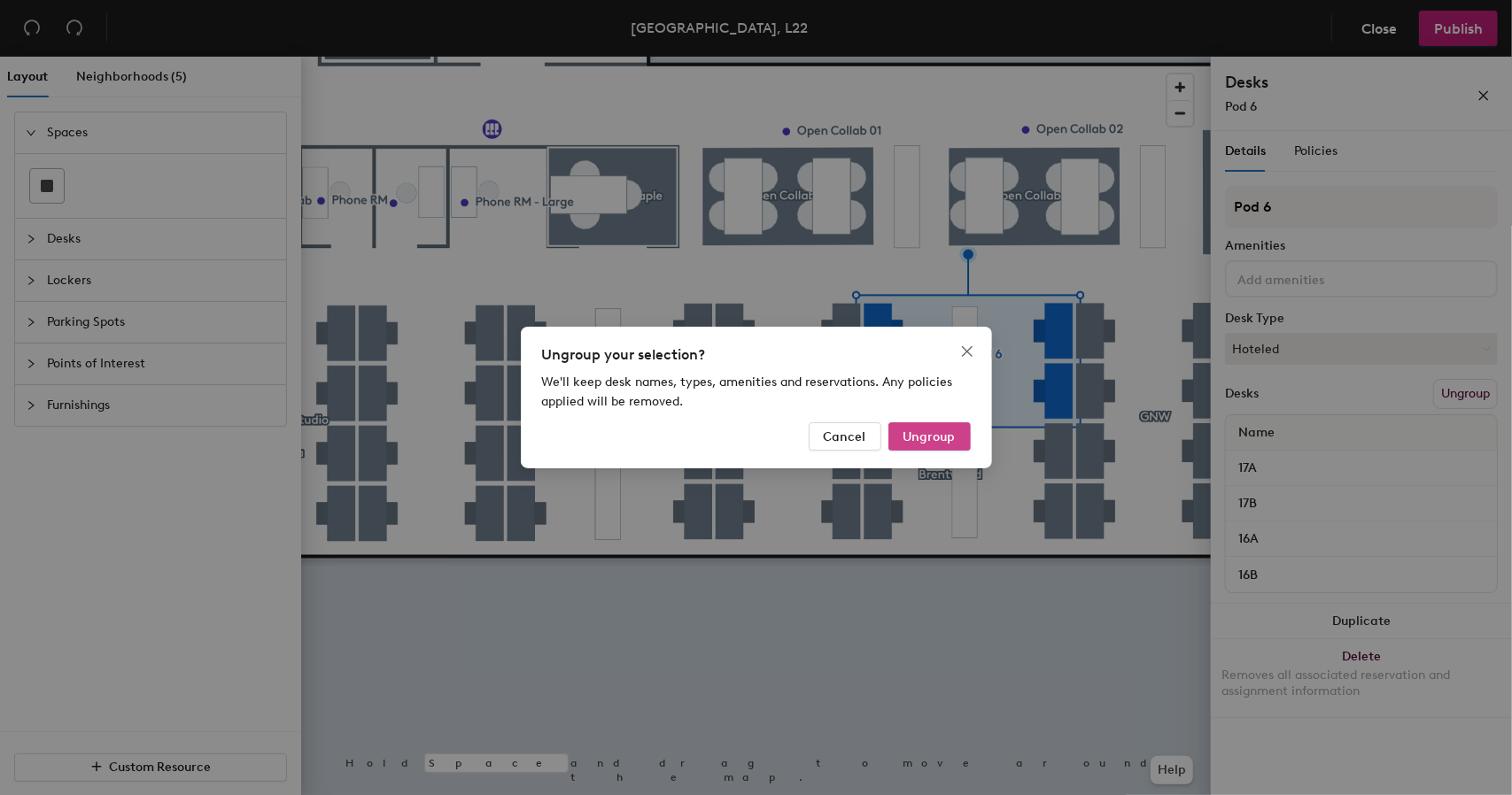
click at [947, 434] on span "Ungroup" at bounding box center [930, 437] width 52 height 15
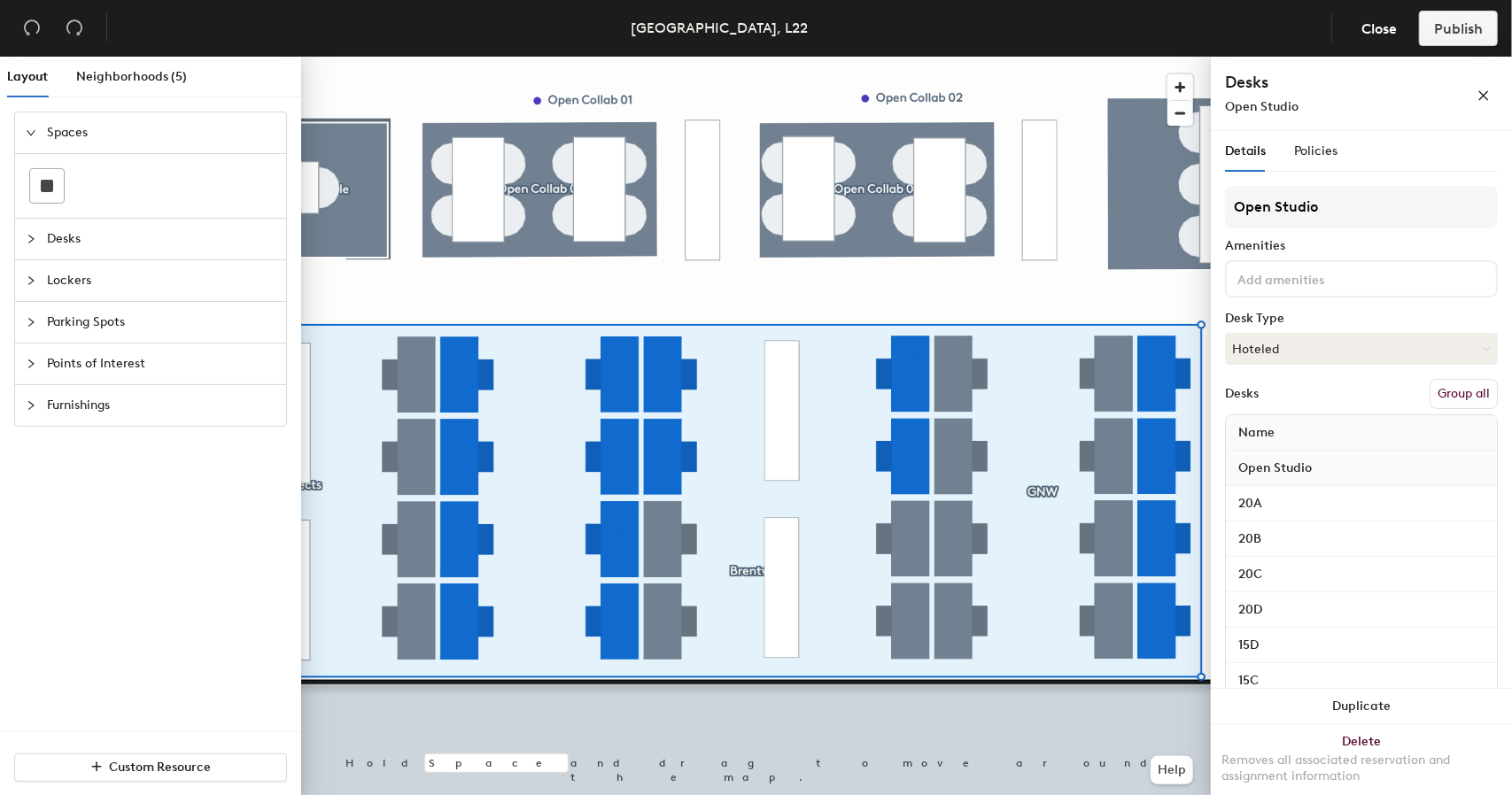
click at [1445, 394] on button "Group all" at bounding box center [1463, 394] width 68 height 30
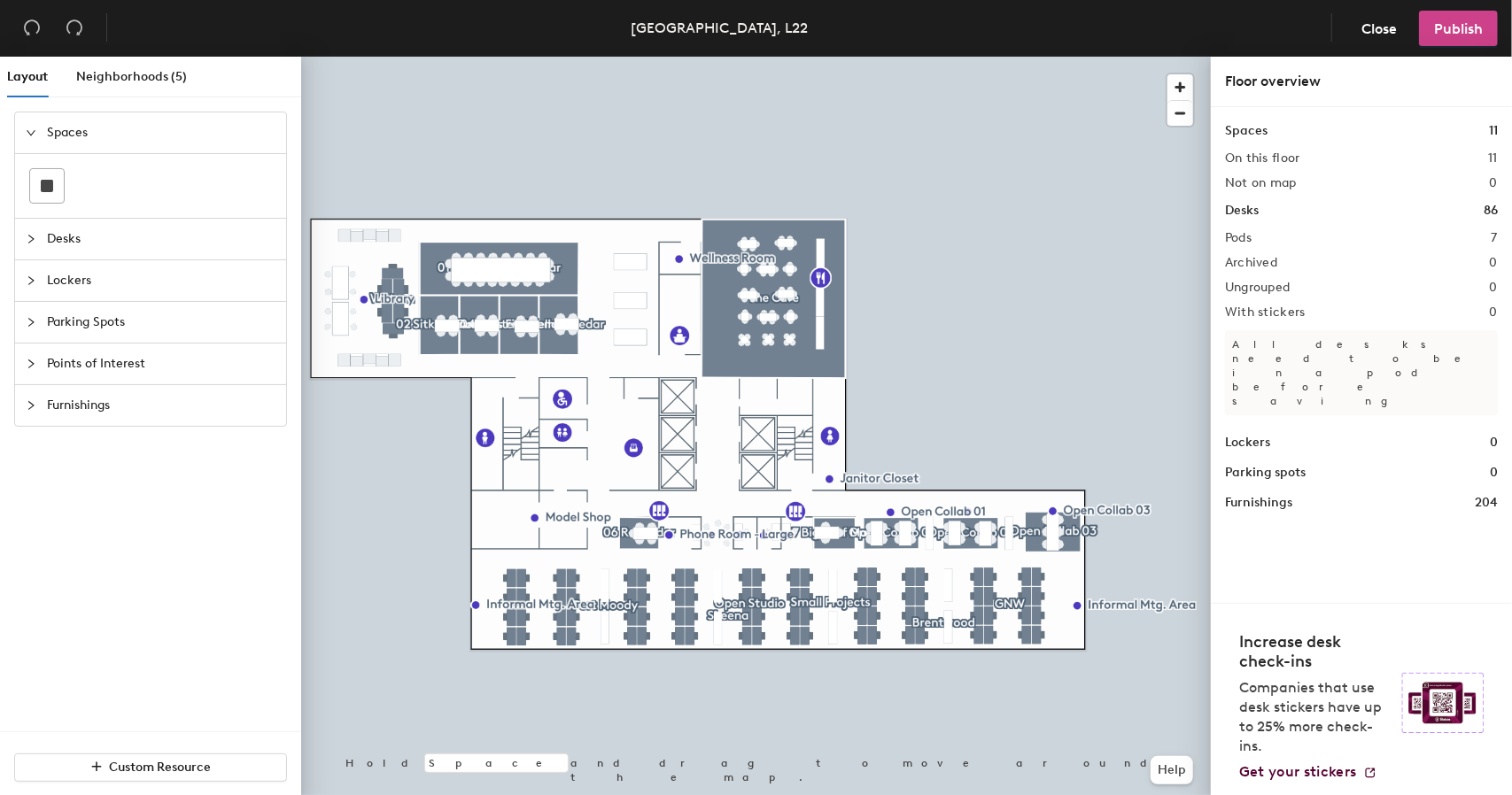
click at [1441, 24] on span "Publish" at bounding box center [1458, 29] width 49 height 17
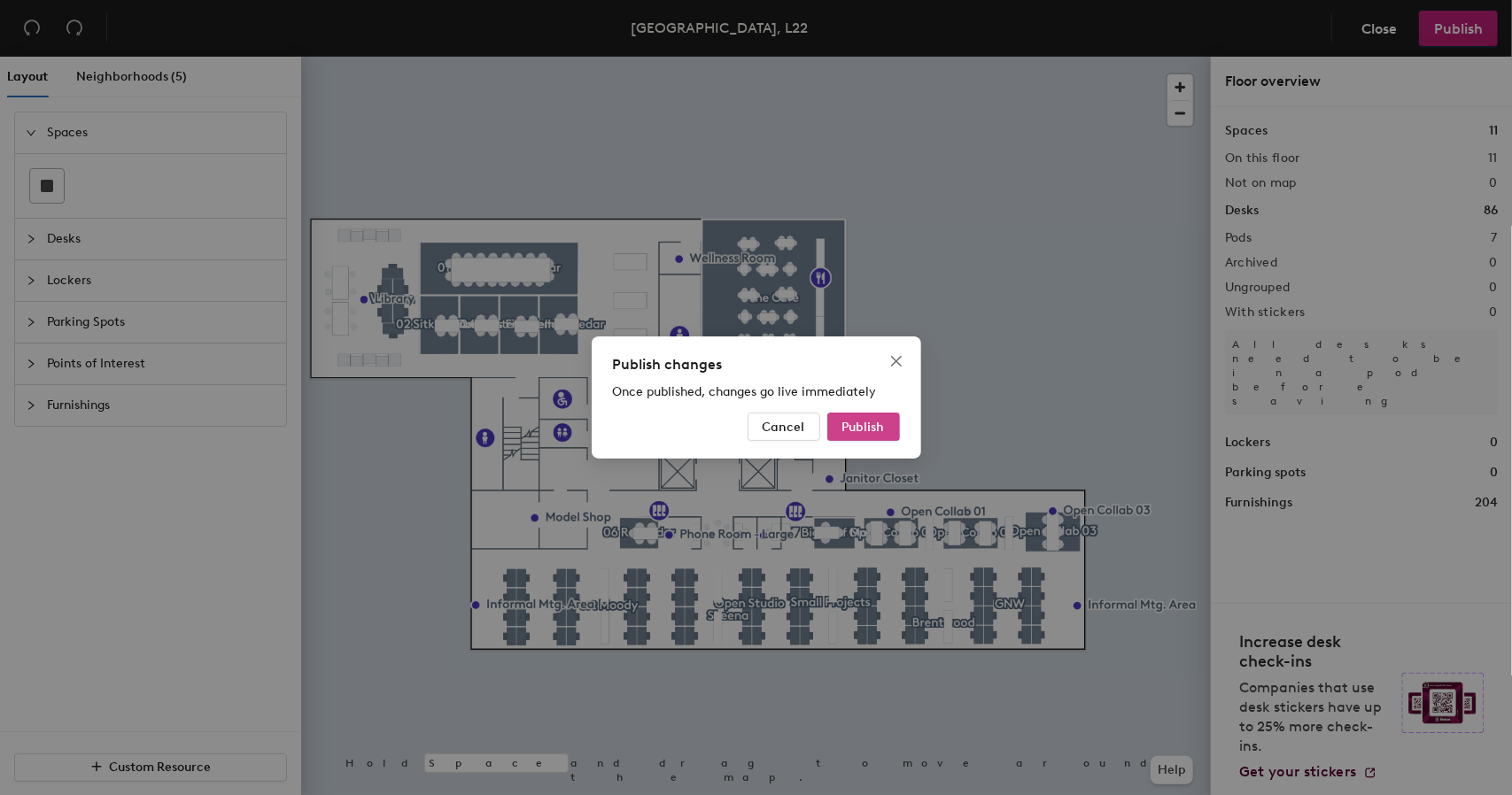
click at [856, 420] on span "Publish" at bounding box center [862, 427] width 42 height 15
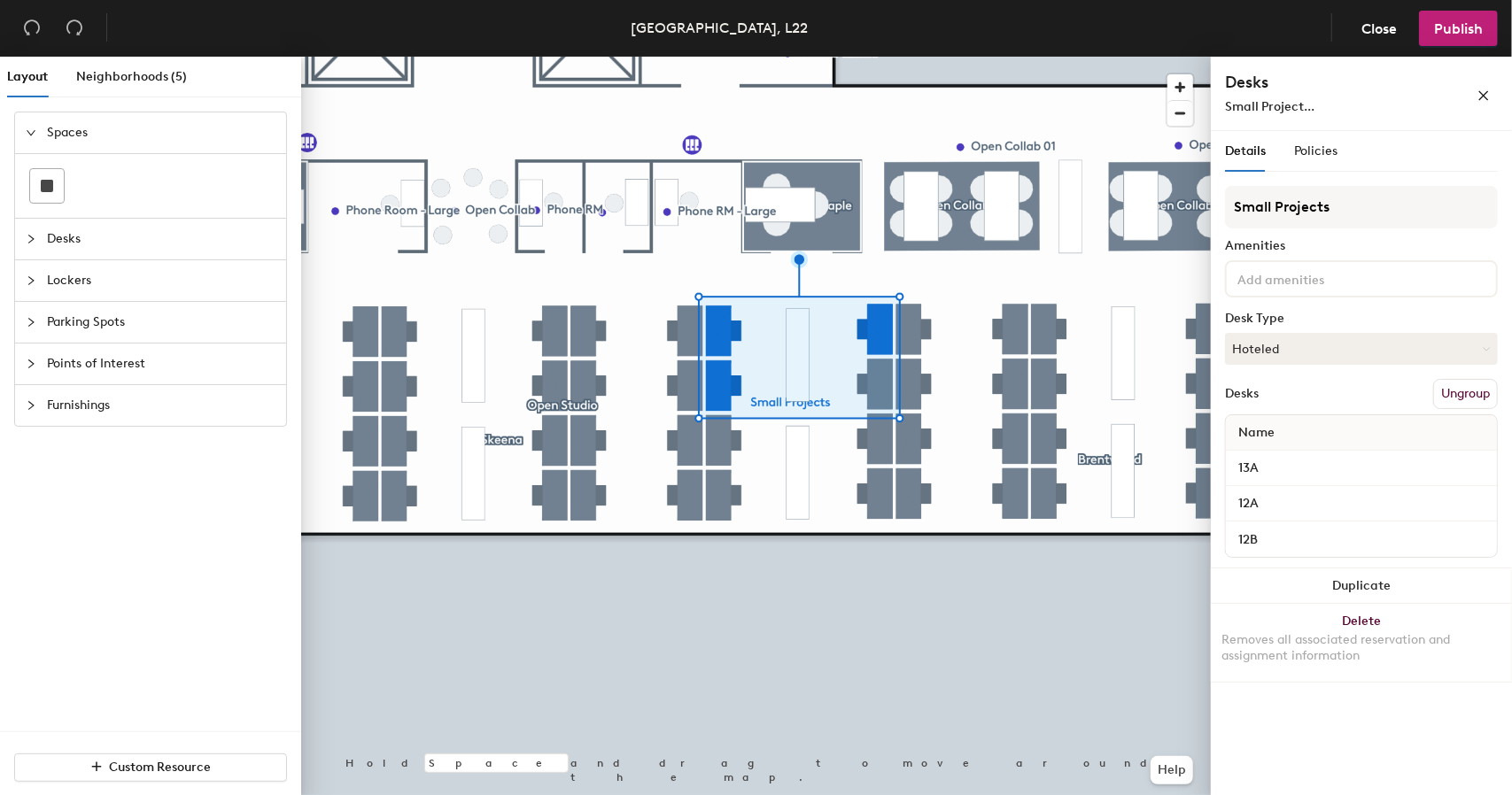
click at [1458, 396] on button "Ungroup" at bounding box center [1464, 394] width 65 height 30
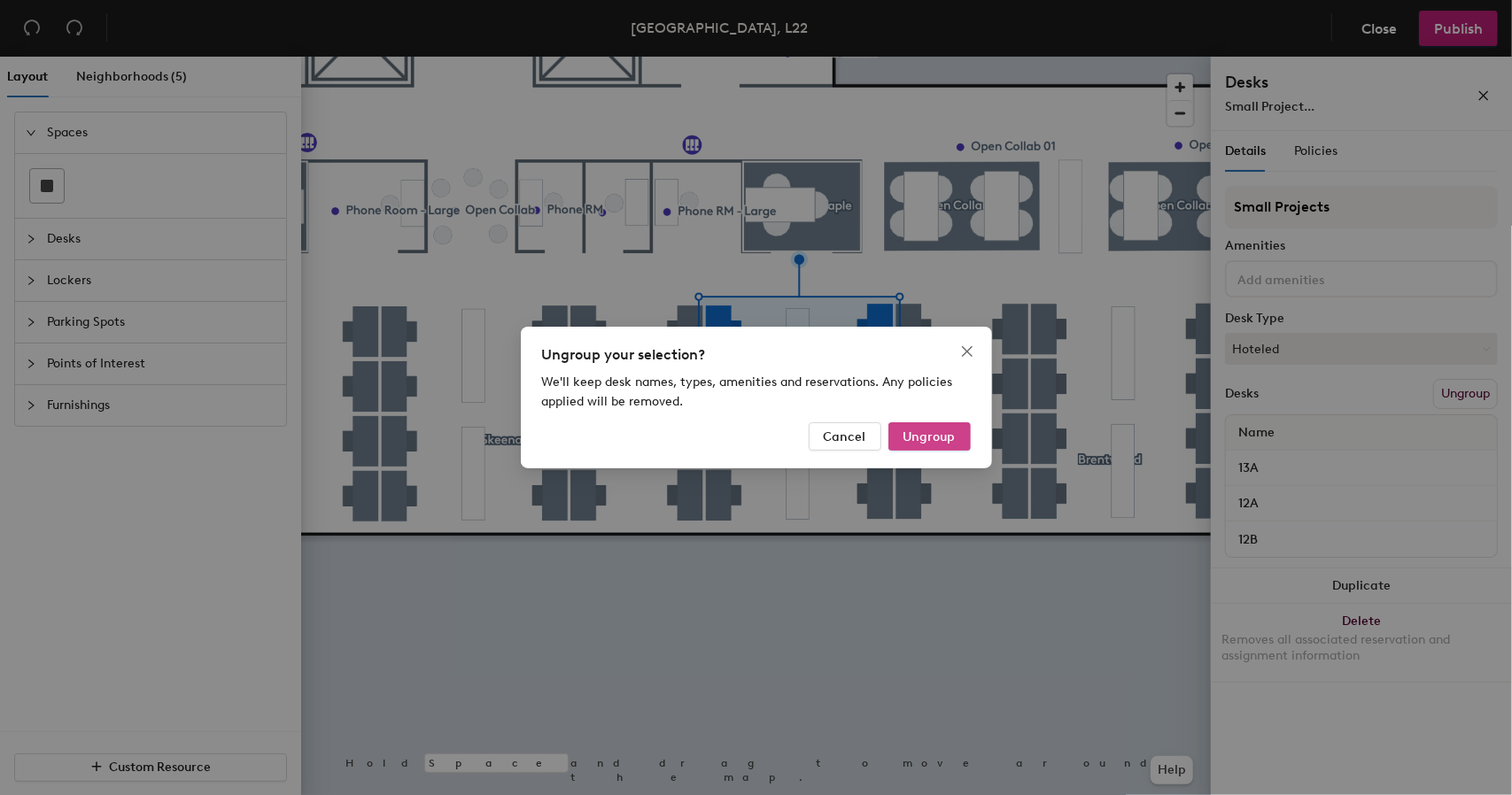
click at [932, 439] on span "Ungroup" at bounding box center [930, 437] width 52 height 15
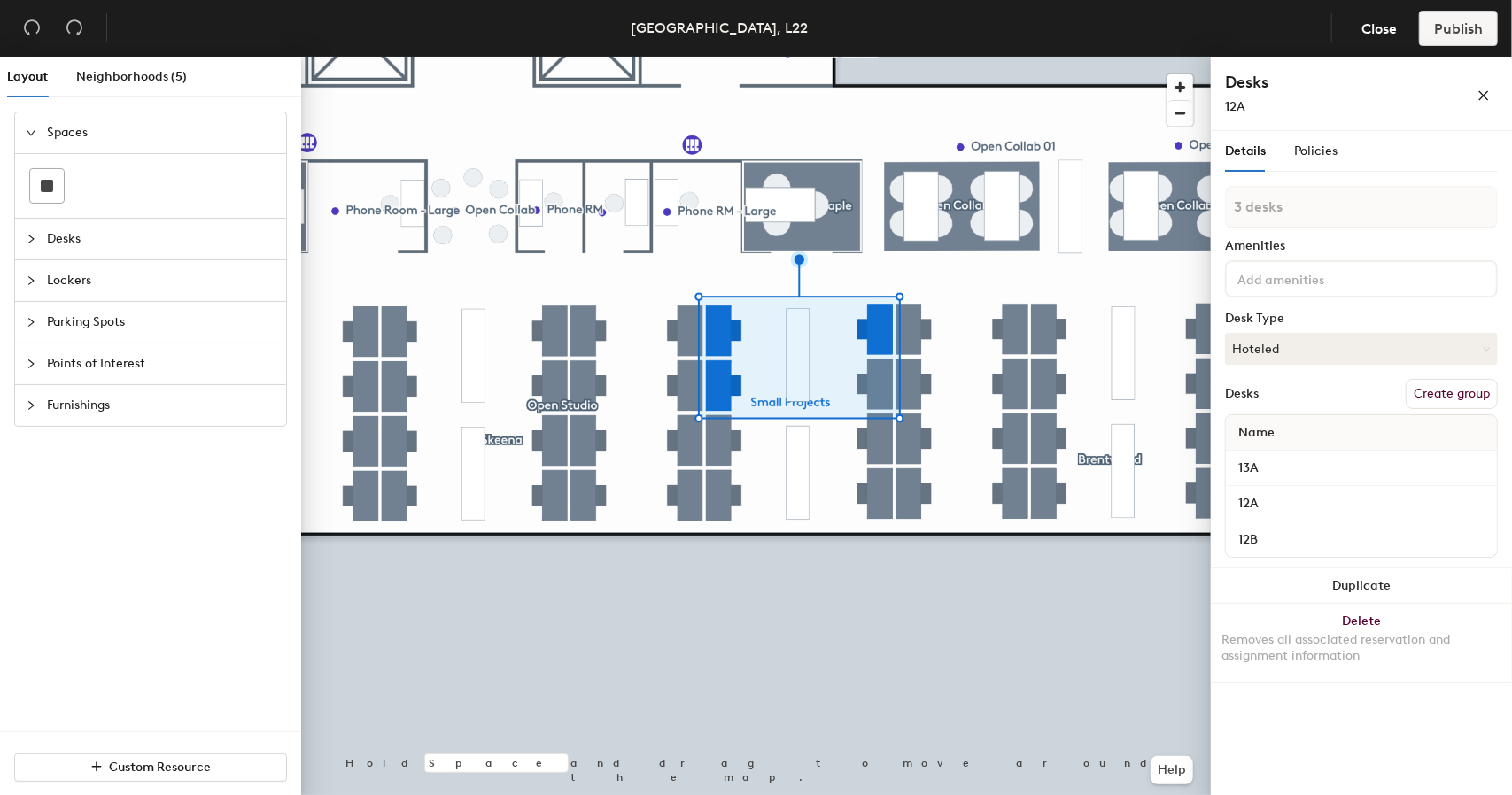
click at [915, 57] on div at bounding box center [756, 57] width 909 height 0
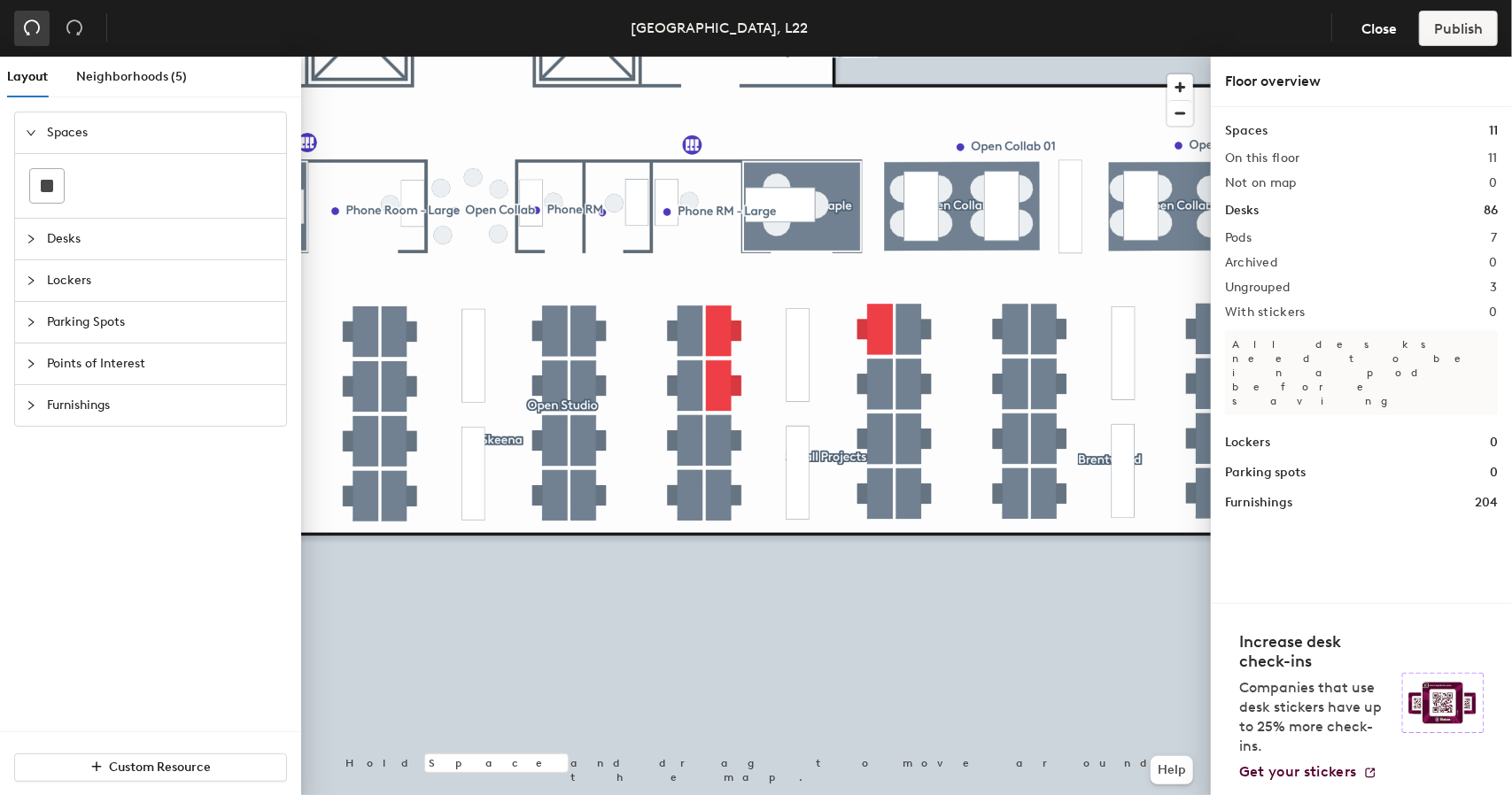
click at [28, 27] on icon "undo" at bounding box center [32, 27] width 18 height 18
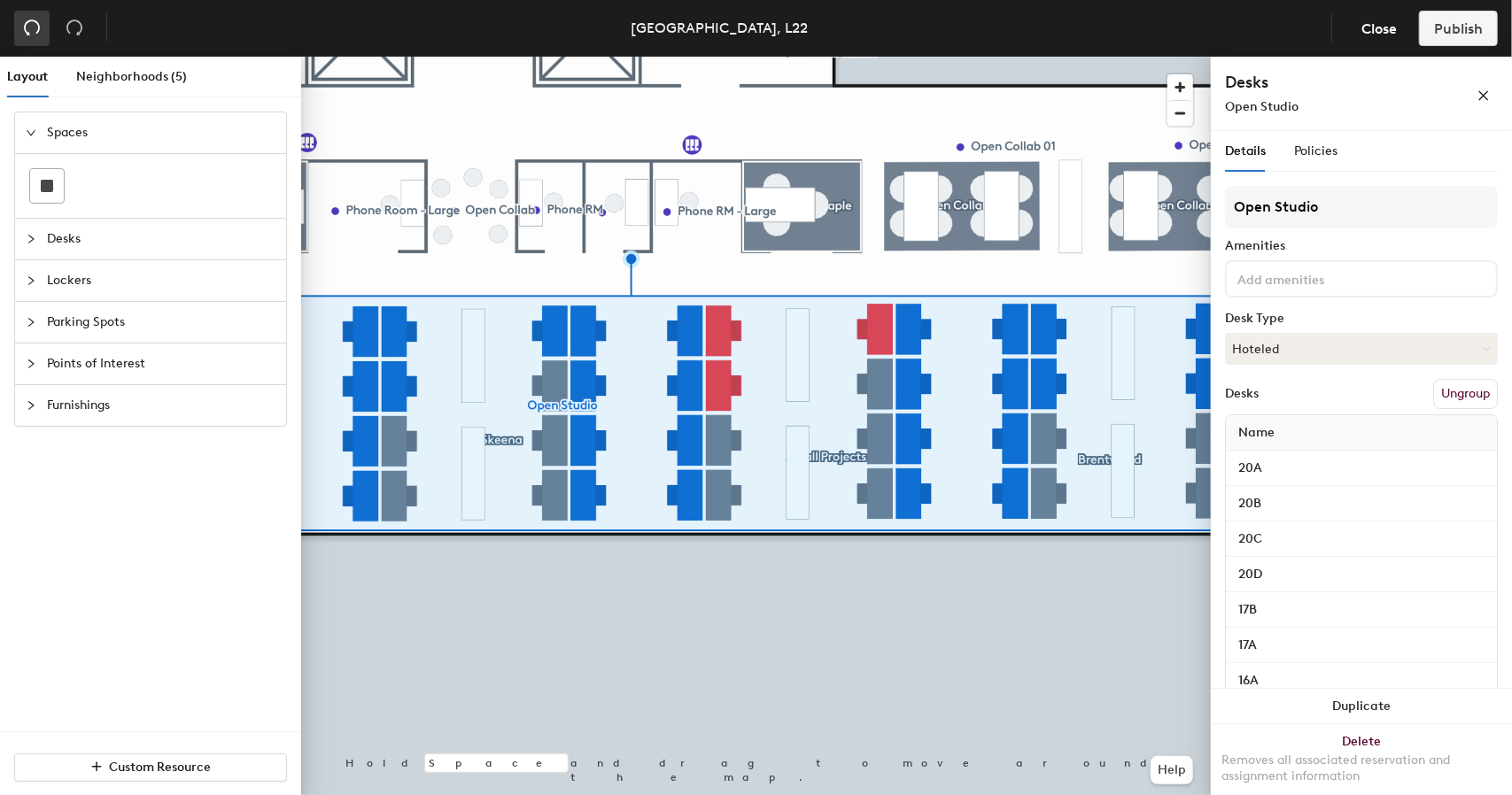
click at [28, 27] on icon "undo" at bounding box center [32, 27] width 18 height 18
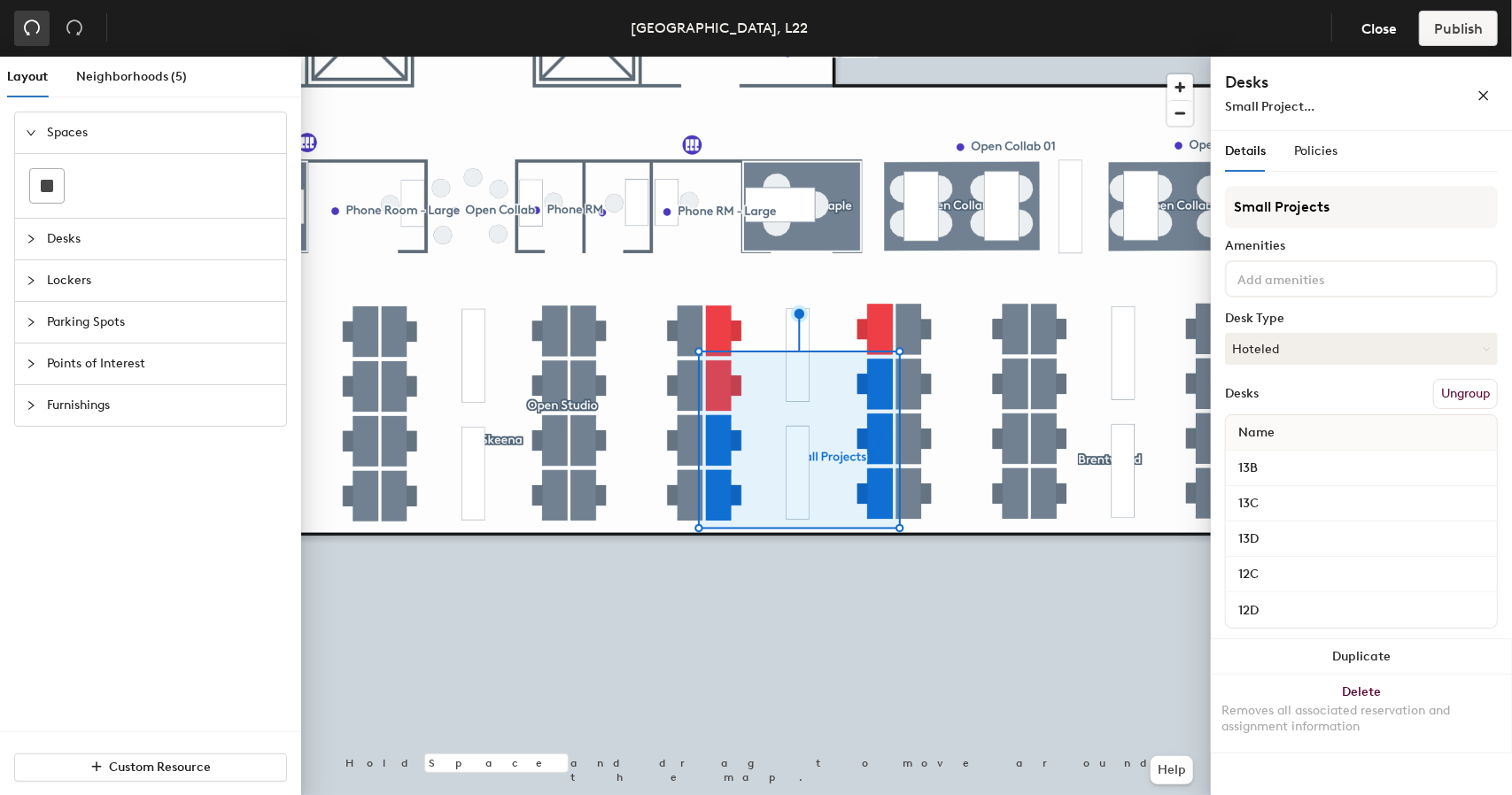
click at [28, 27] on icon "undo" at bounding box center [32, 27] width 18 height 18
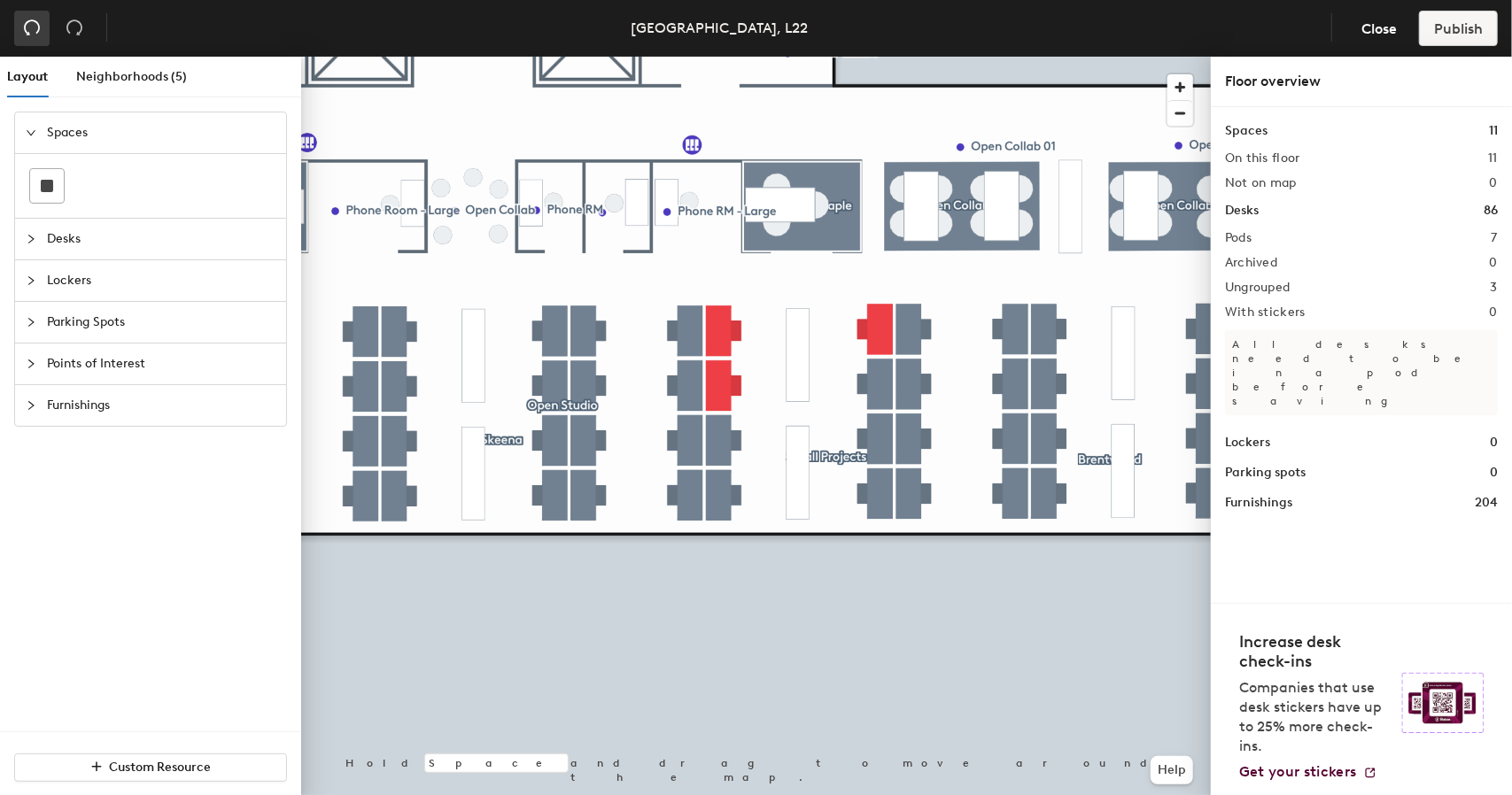
click at [28, 27] on icon "undo" at bounding box center [32, 27] width 18 height 18
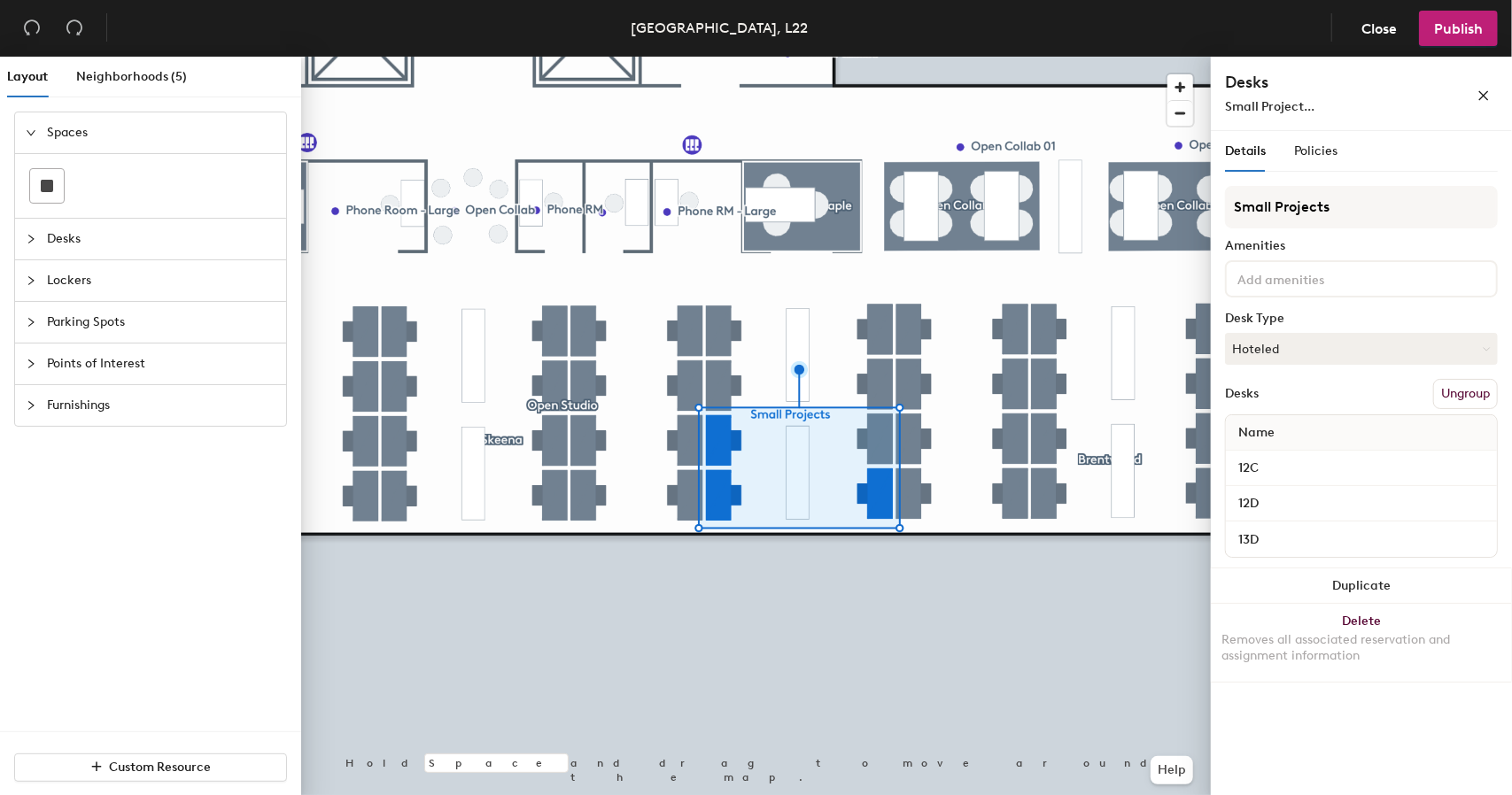
click at [1475, 394] on button "Ungroup" at bounding box center [1464, 394] width 65 height 30
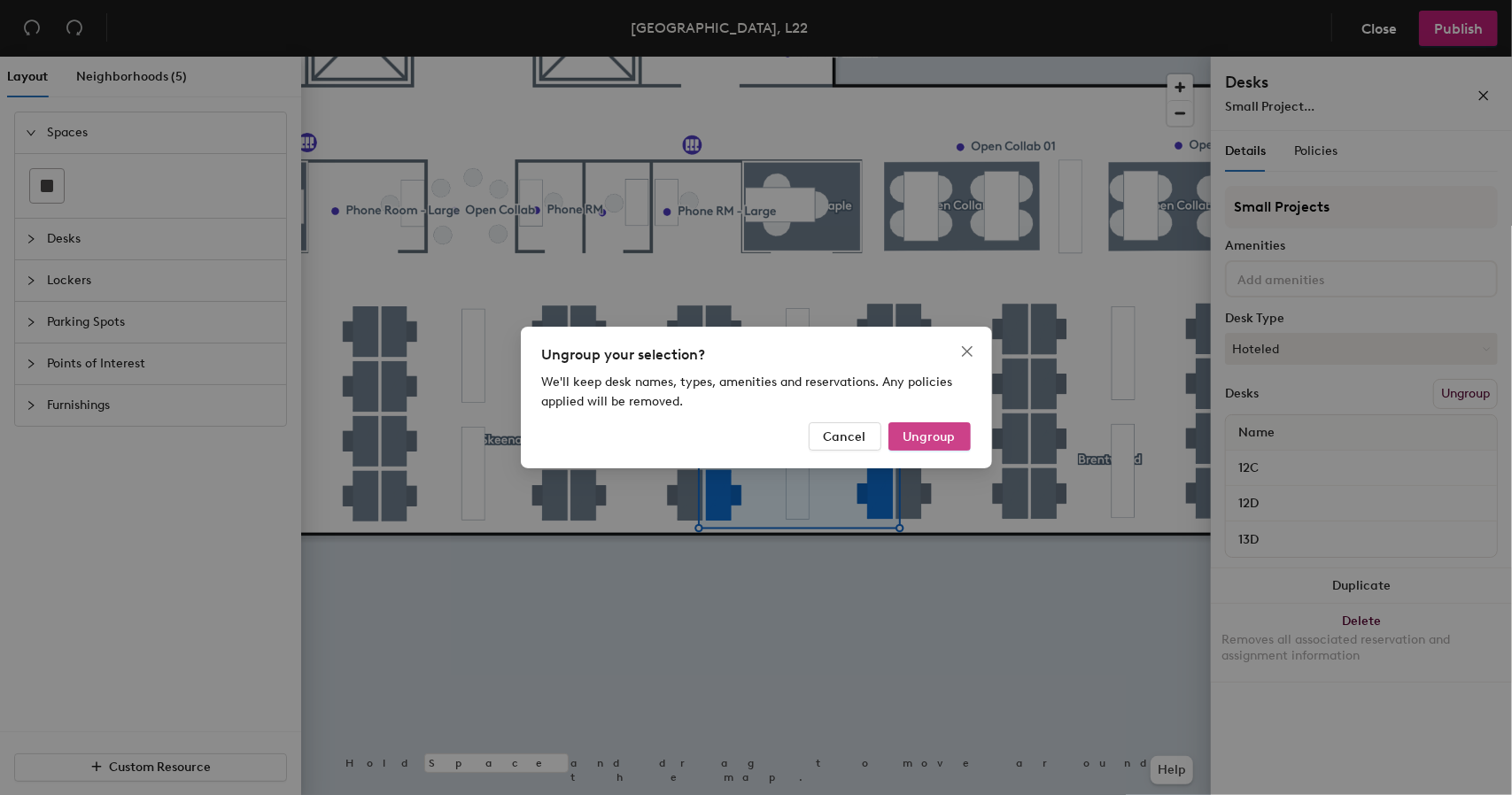
click at [947, 436] on span "Ungroup" at bounding box center [930, 437] width 52 height 15
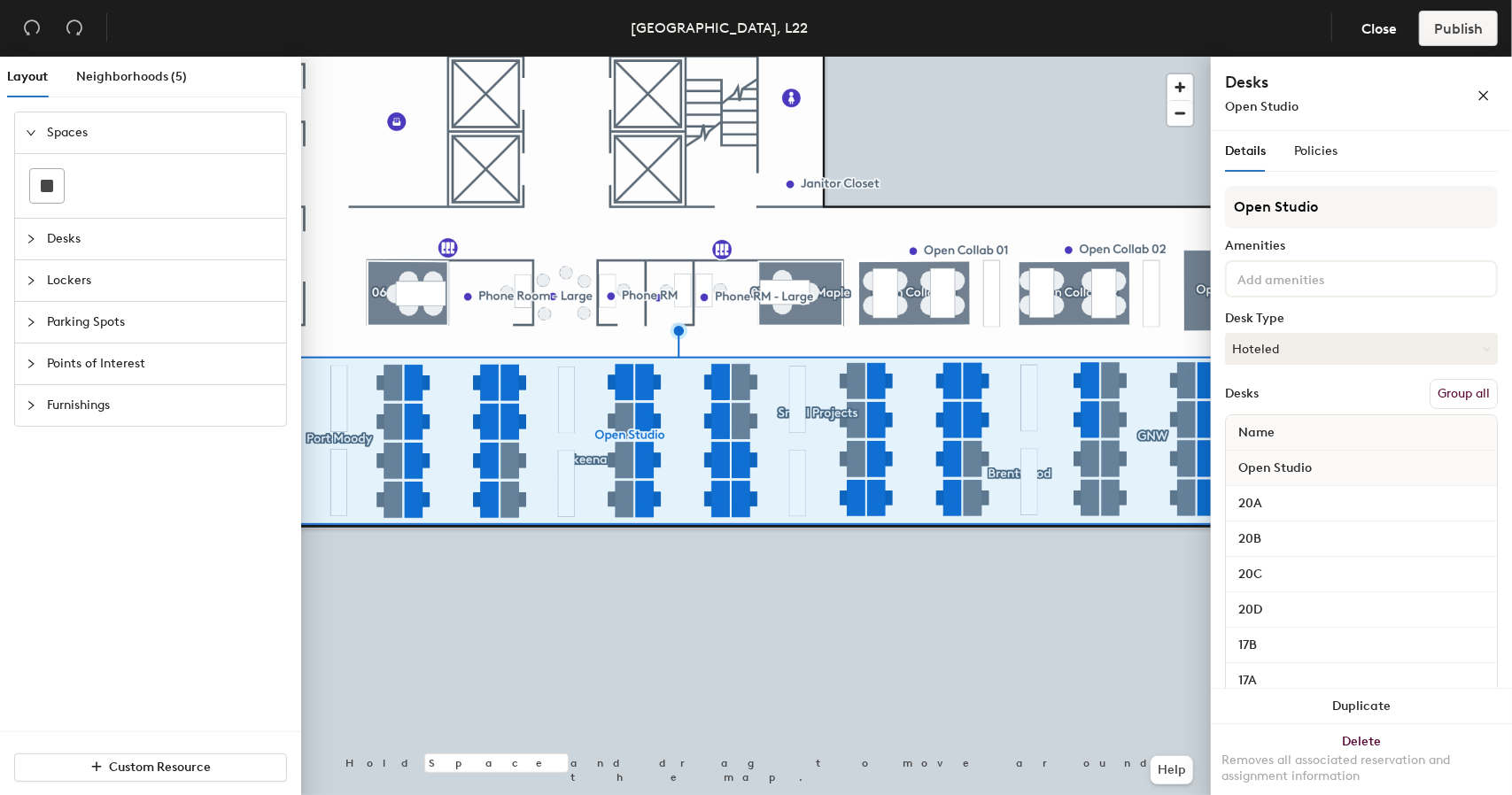
click at [1458, 390] on button "Group all" at bounding box center [1463, 394] width 68 height 30
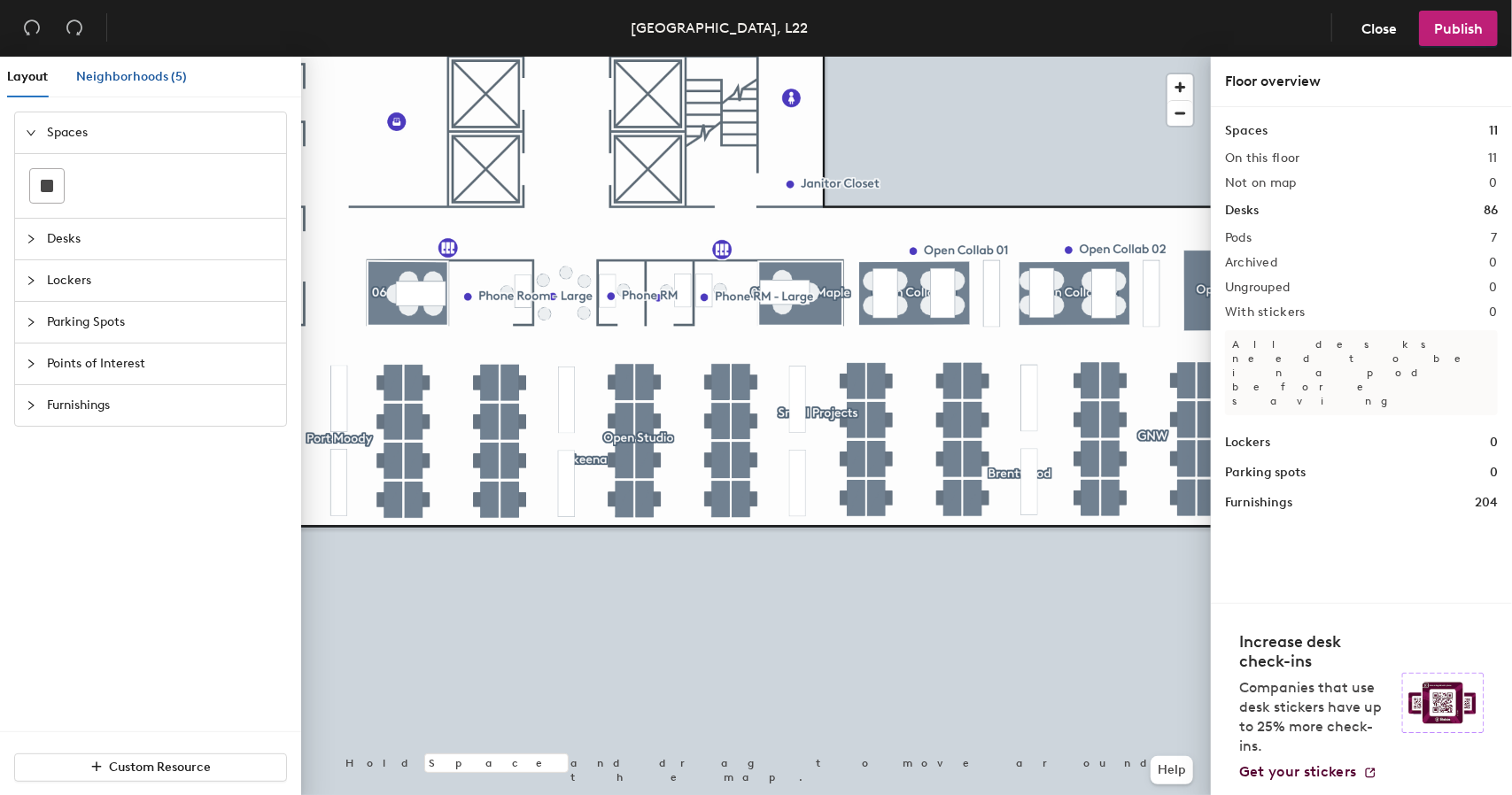
click at [124, 79] on span "Neighborhoods (5)" at bounding box center [131, 77] width 110 height 15
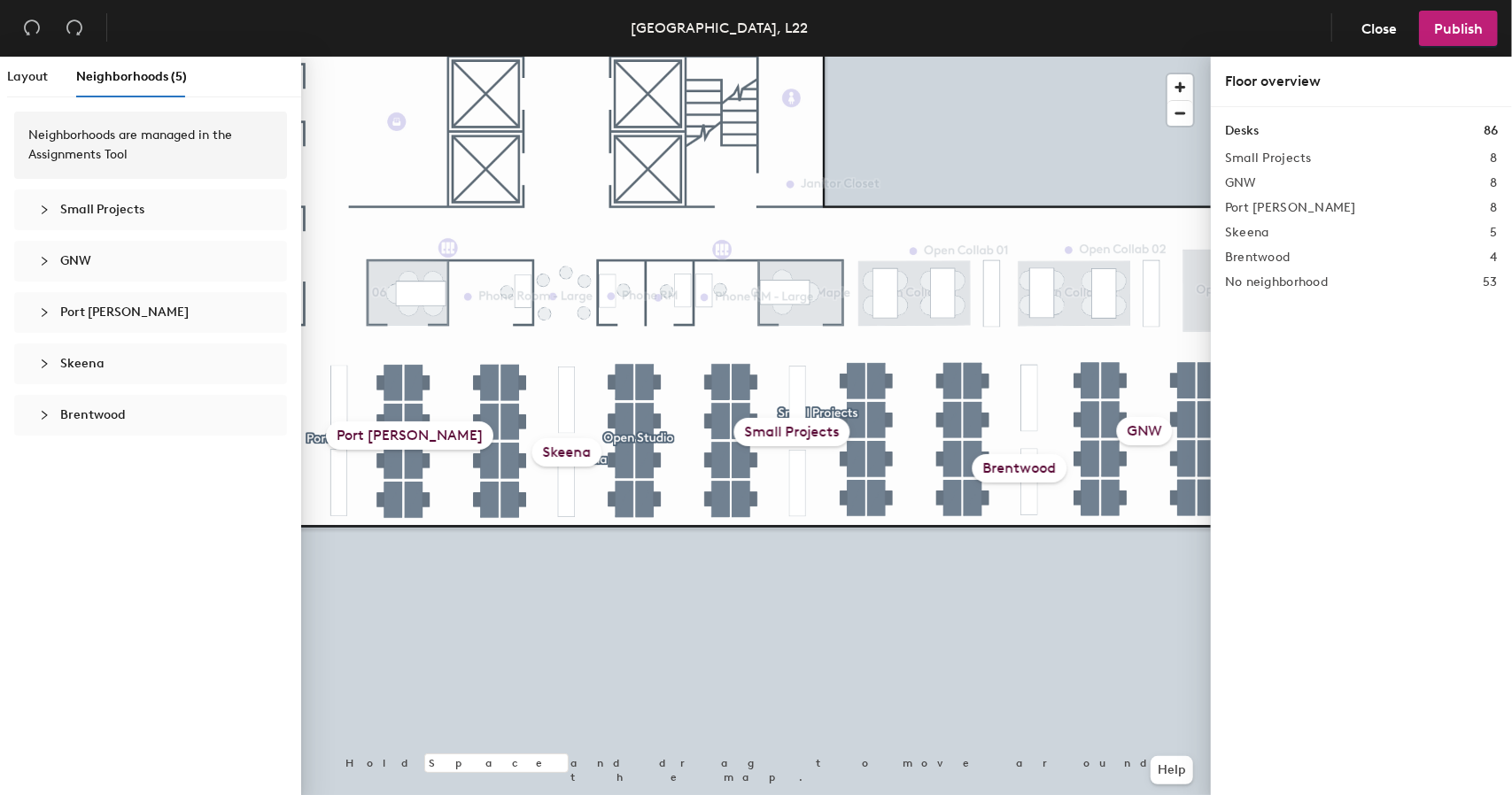
click at [110, 214] on span "Small Projects" at bounding box center [102, 210] width 84 height 15
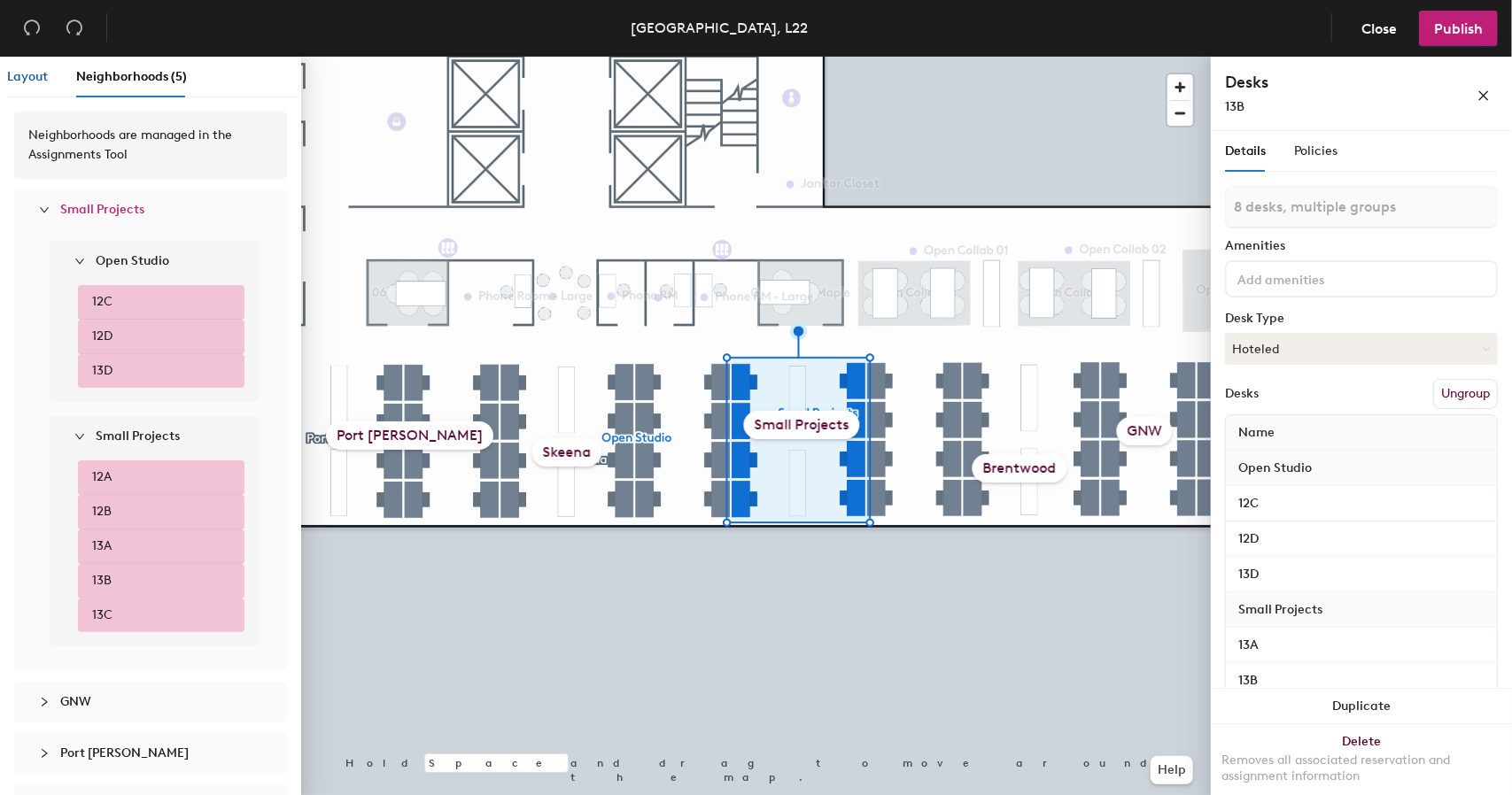
click at [23, 77] on span "Layout" at bounding box center [28, 77] width 41 height 15
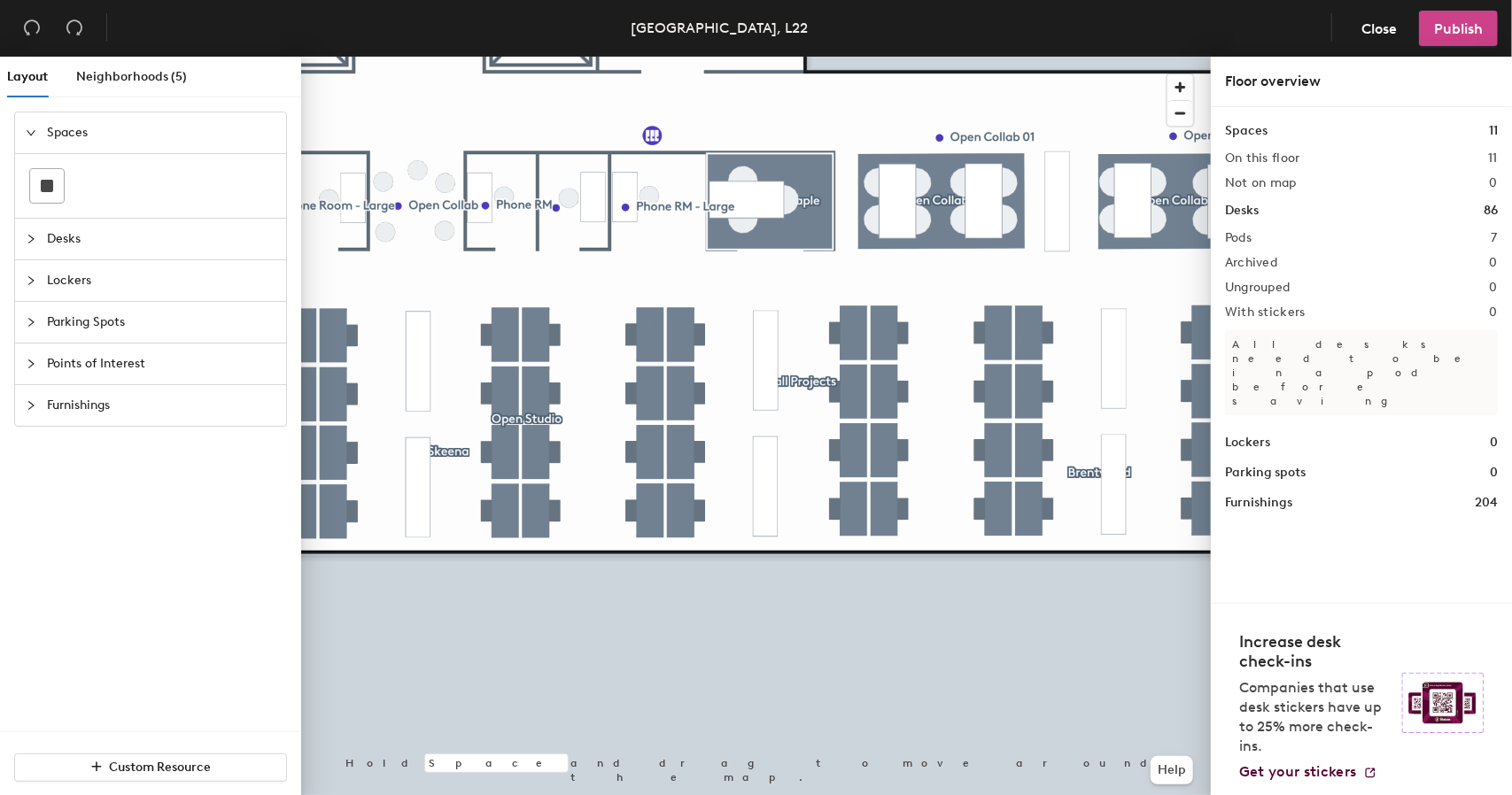
click at [1479, 31] on span "Publish" at bounding box center [1458, 29] width 49 height 17
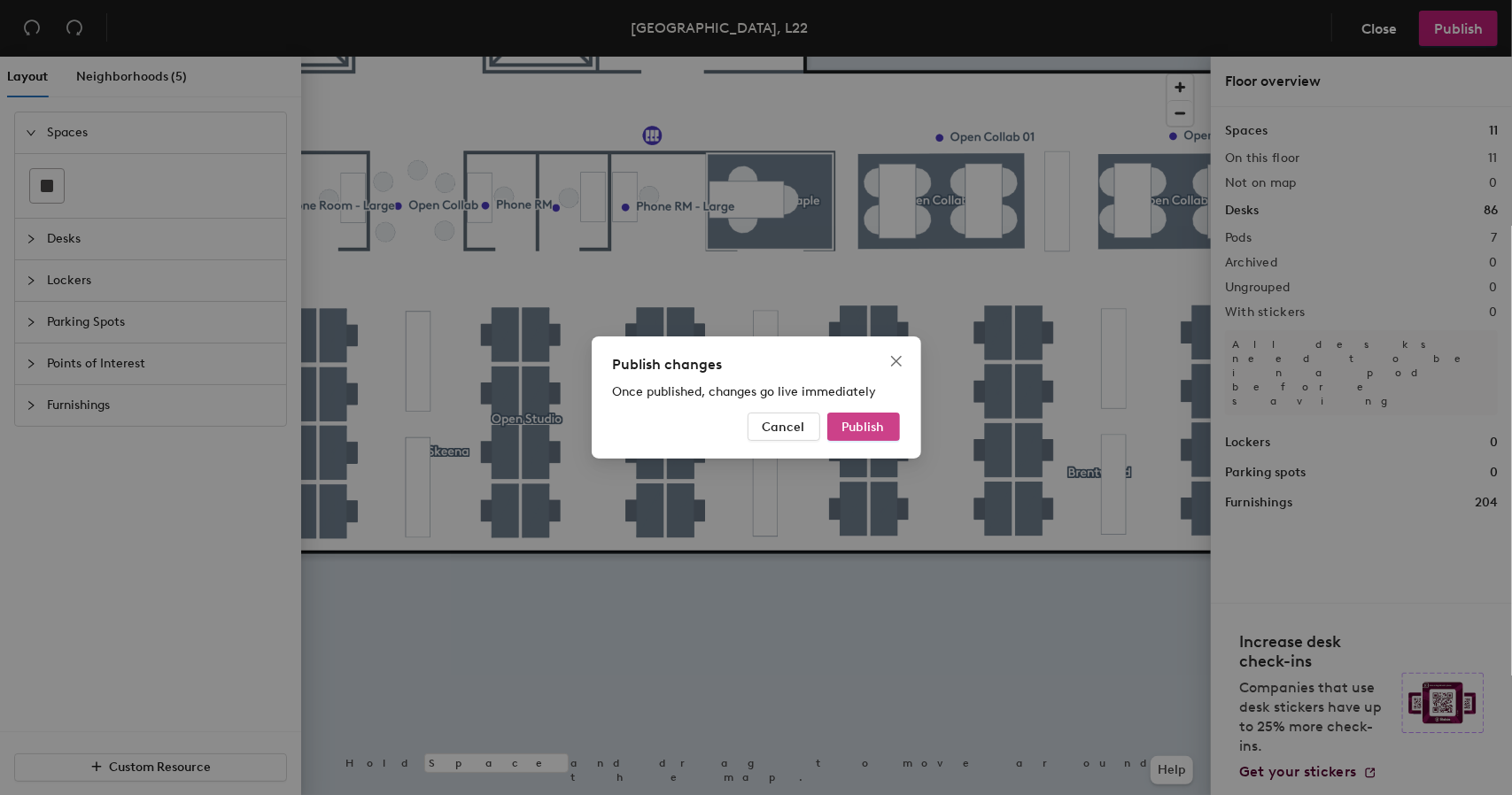
click at [873, 438] on button "Publish" at bounding box center [863, 427] width 73 height 28
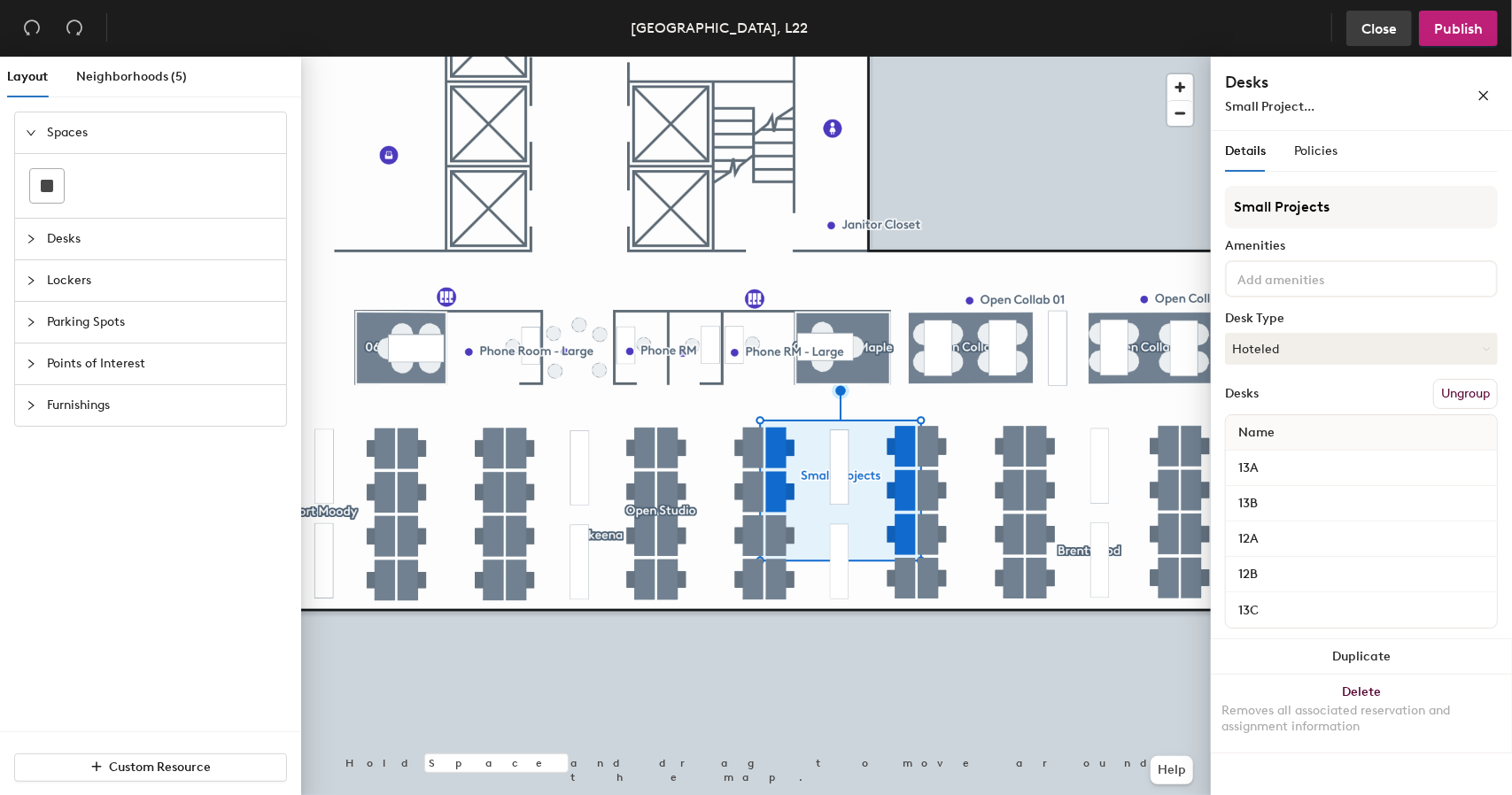
click at [1390, 33] on span "Close" at bounding box center [1379, 29] width 36 height 17
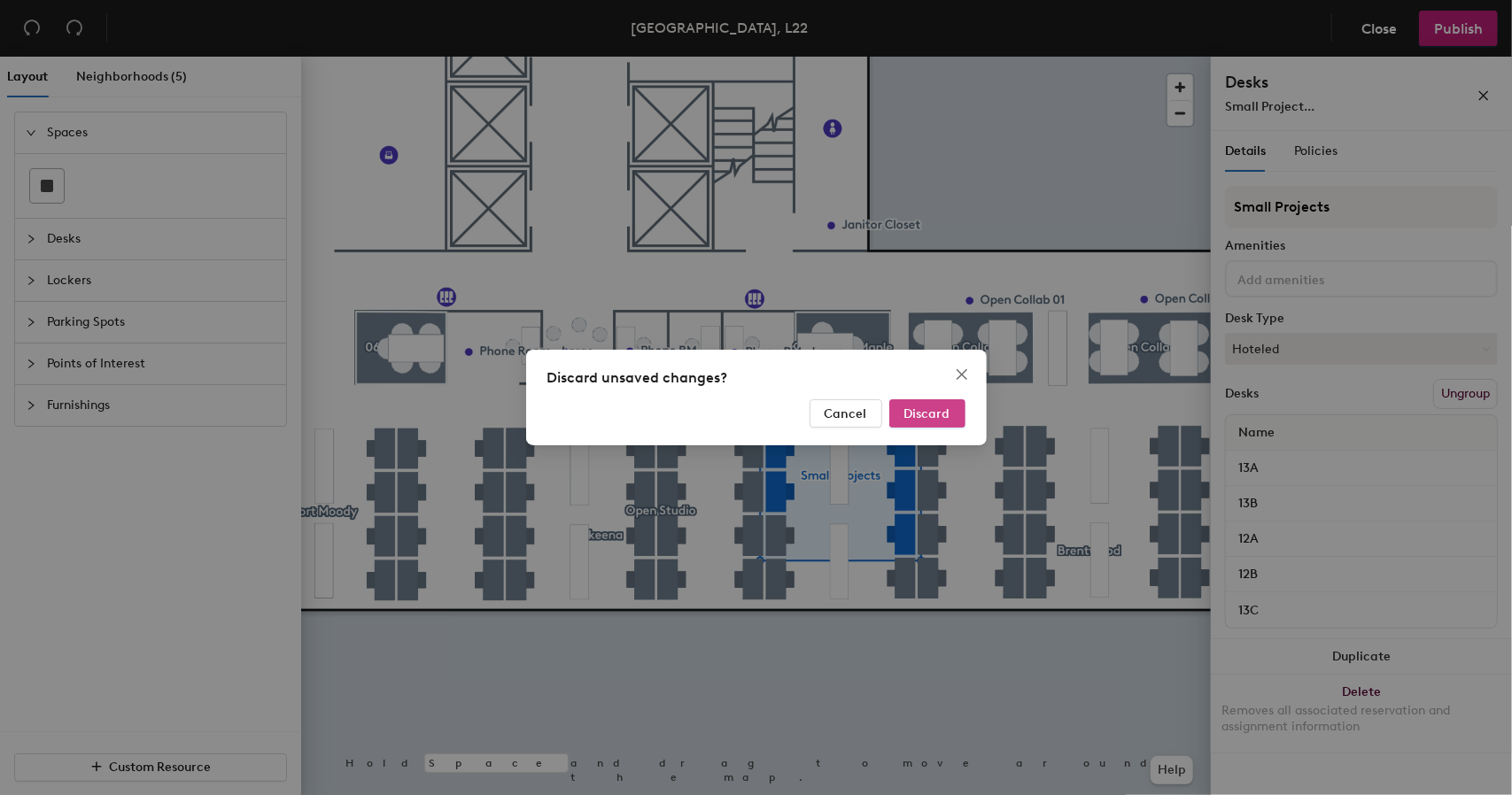
click at [936, 411] on span "Discard" at bounding box center [927, 414] width 46 height 15
